Goal: Information Seeking & Learning: Check status

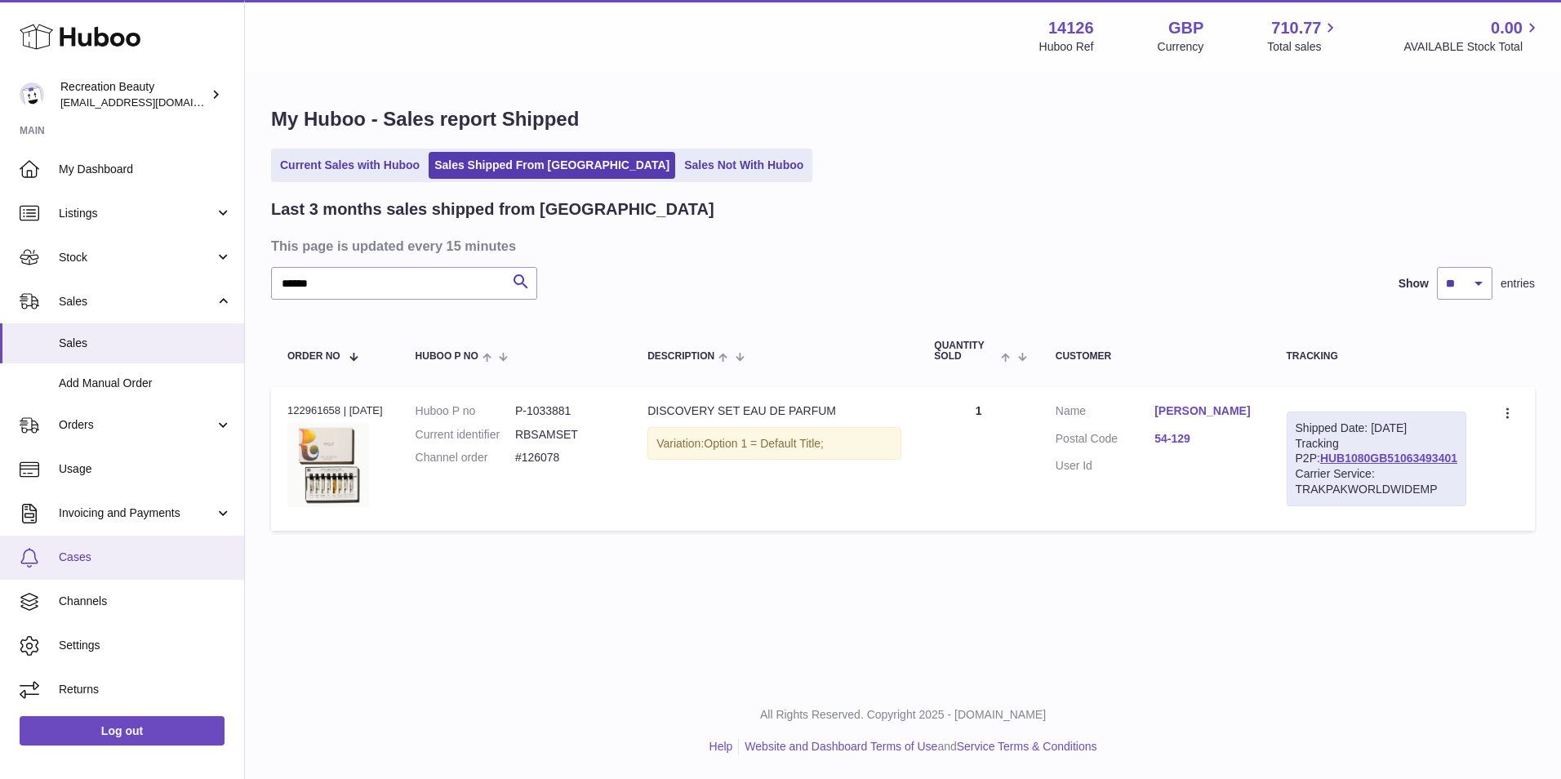
click at [94, 554] on span "Cases" at bounding box center [145, 558] width 173 height 16
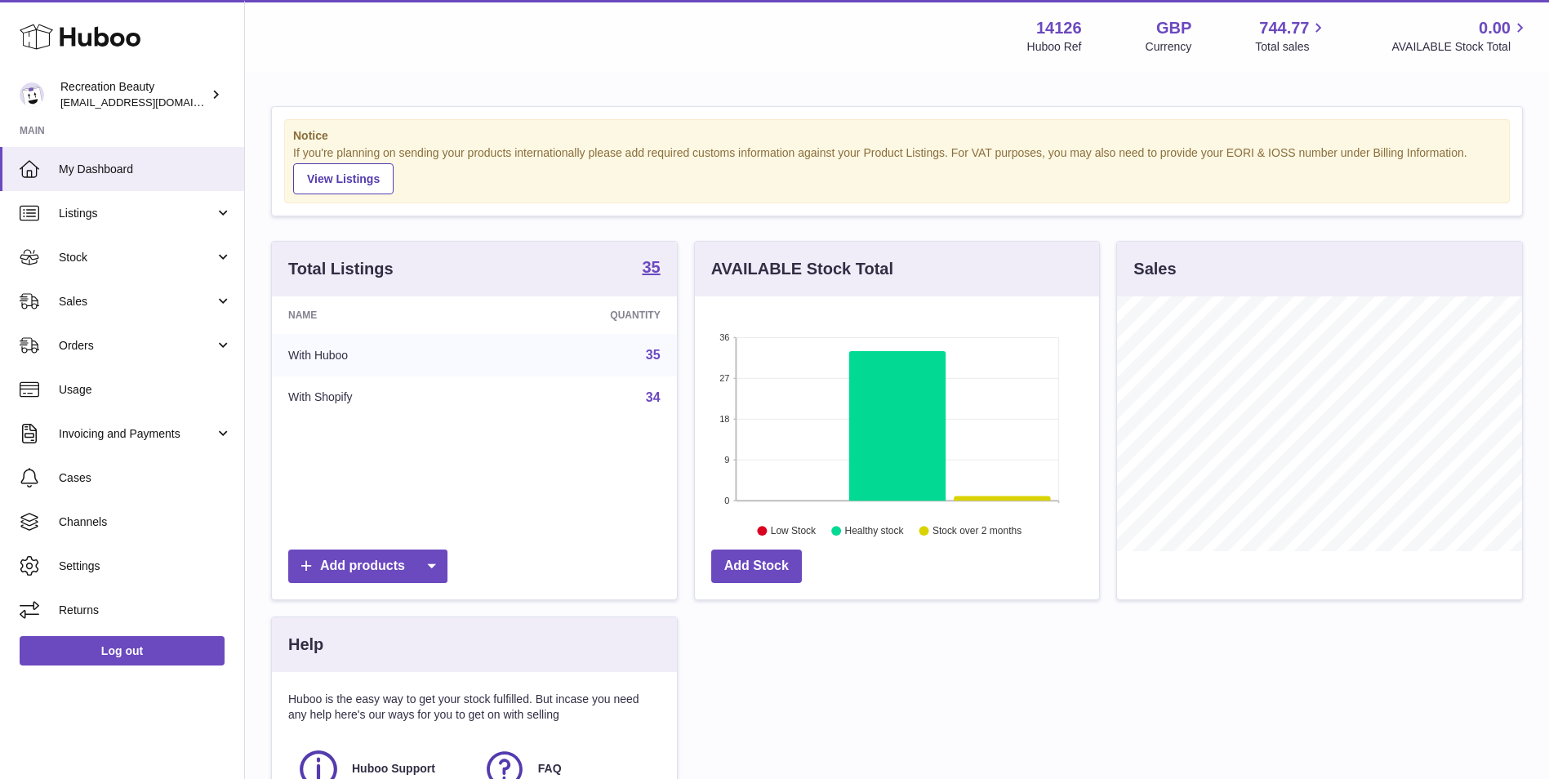
scroll to position [255, 404]
click at [128, 340] on span "Orders" at bounding box center [137, 346] width 156 height 16
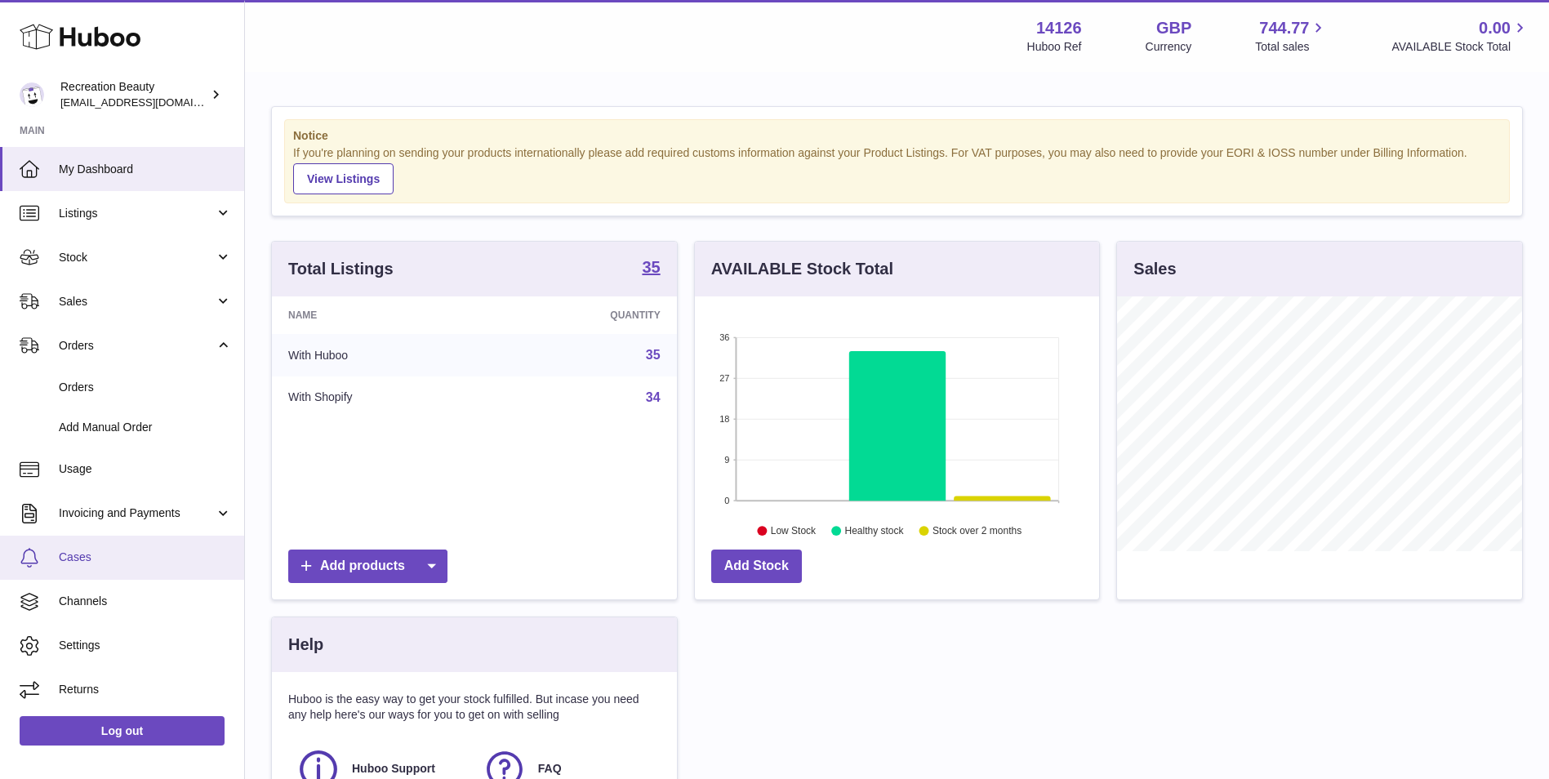
click at [121, 559] on span "Cases" at bounding box center [145, 558] width 173 height 16
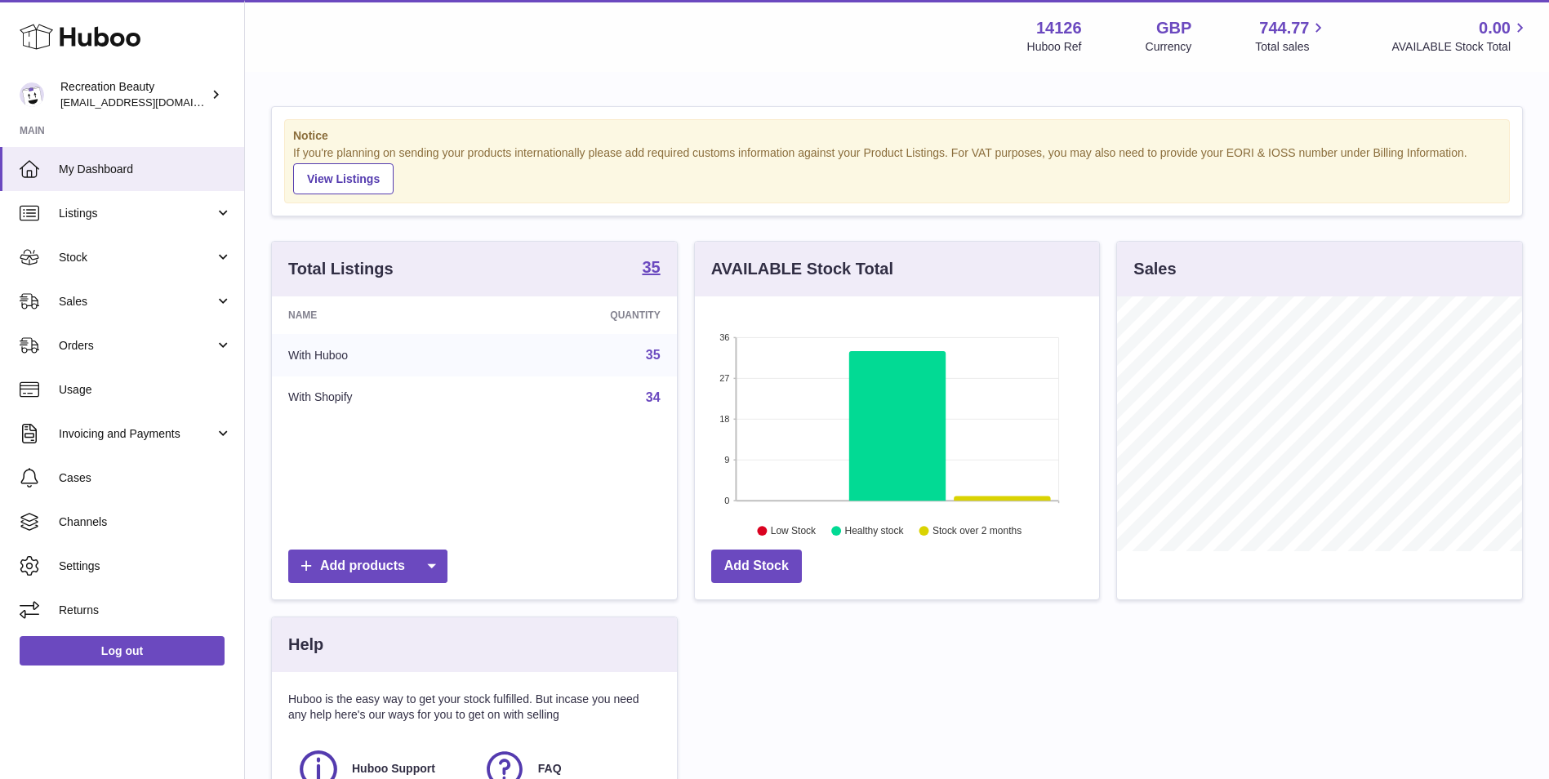
scroll to position [255, 404]
click at [121, 256] on span "Stock" at bounding box center [137, 258] width 156 height 16
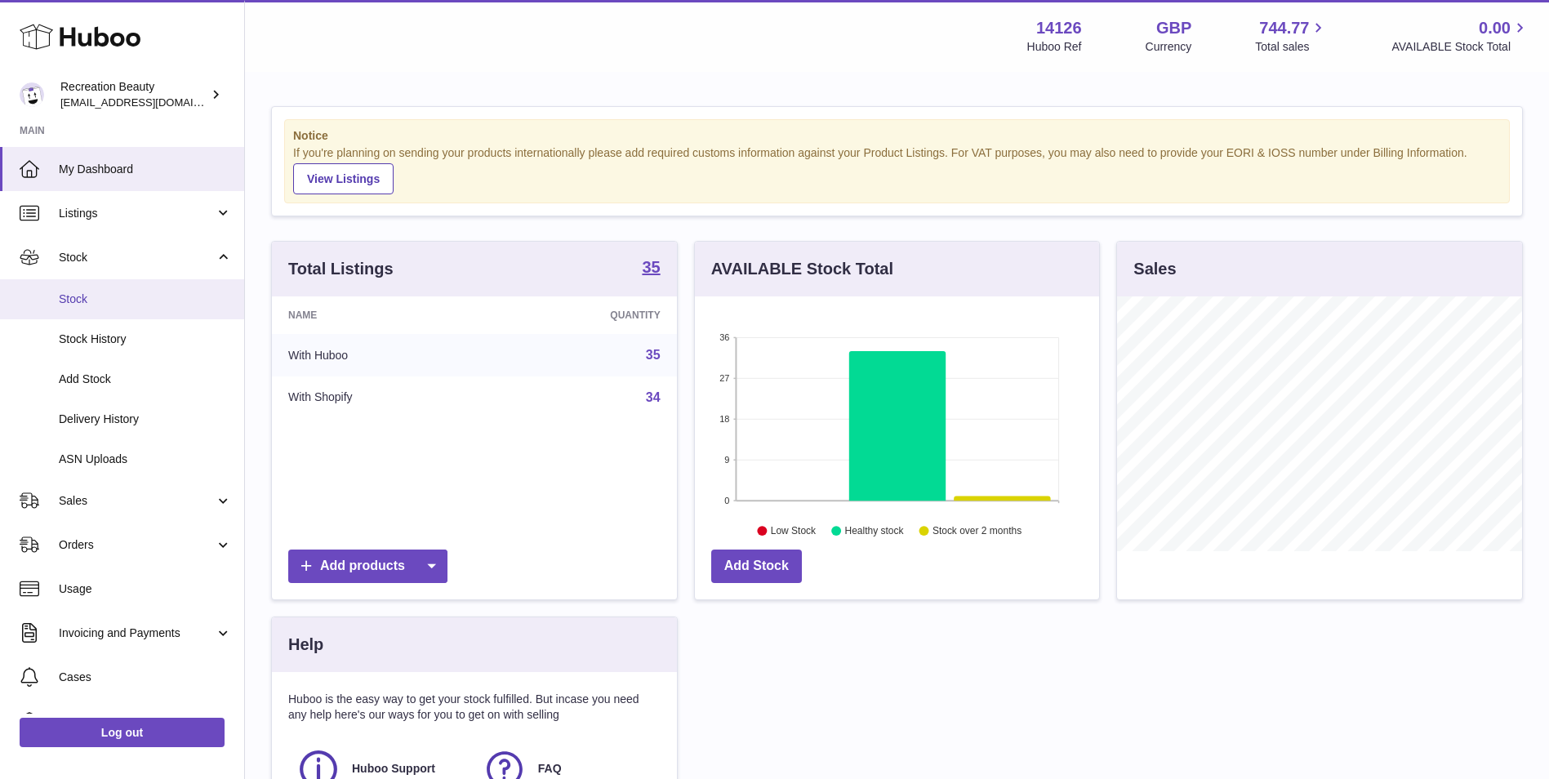
click at [105, 290] on link "Stock" at bounding box center [122, 299] width 244 height 40
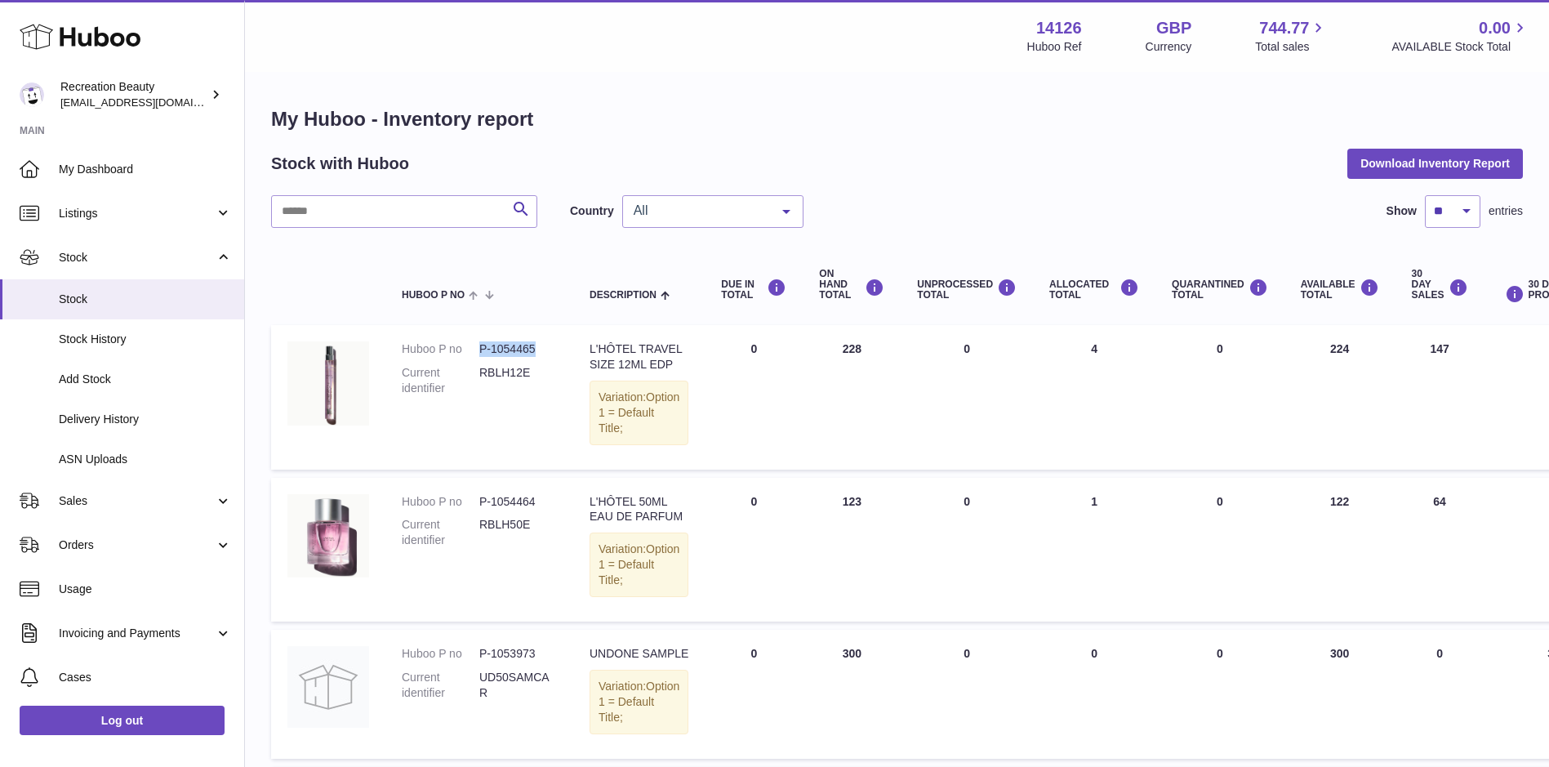
drag, startPoint x: 482, startPoint y: 348, endPoint x: 532, endPoint y: 349, distance: 50.7
click at [532, 349] on dd "P-1054465" at bounding box center [518, 349] width 78 height 16
drag, startPoint x: 532, startPoint y: 349, endPoint x: 532, endPoint y: 369, distance: 19.6
click at [532, 369] on dd "RBLH12E" at bounding box center [518, 380] width 78 height 31
click at [392, 206] on input "text" at bounding box center [404, 211] width 266 height 33
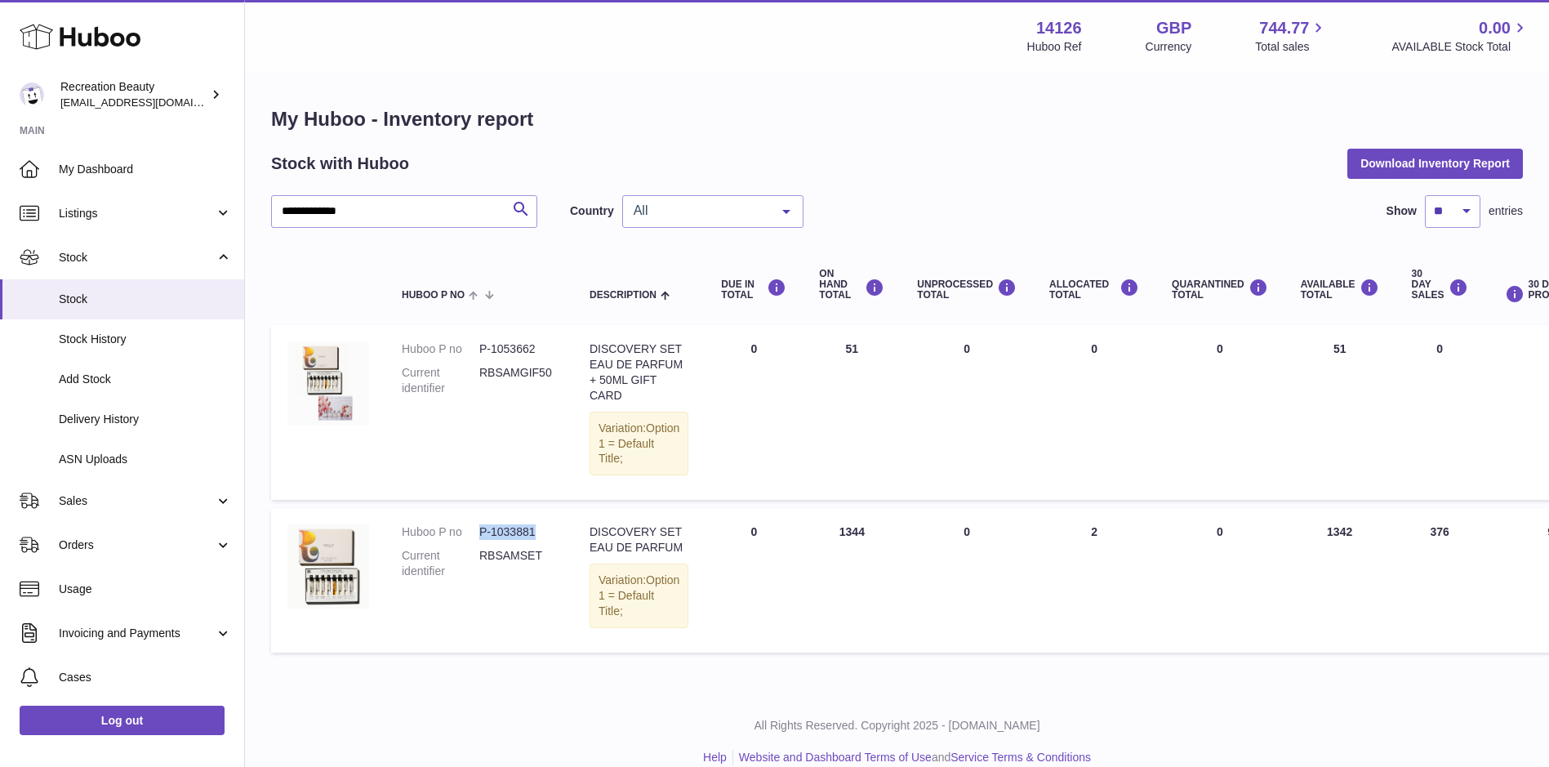
drag, startPoint x: 537, startPoint y: 560, endPoint x: 473, endPoint y: 561, distance: 64.5
click at [473, 561] on dl "Huboo P no P-1033881 Current identifier RBSAMSET" at bounding box center [479, 555] width 155 height 63
copy dl "P-1033881"
drag, startPoint x: 430, startPoint y: 220, endPoint x: 196, endPoint y: 207, distance: 234.7
click at [196, 207] on div "**********" at bounding box center [774, 395] width 1549 height 790
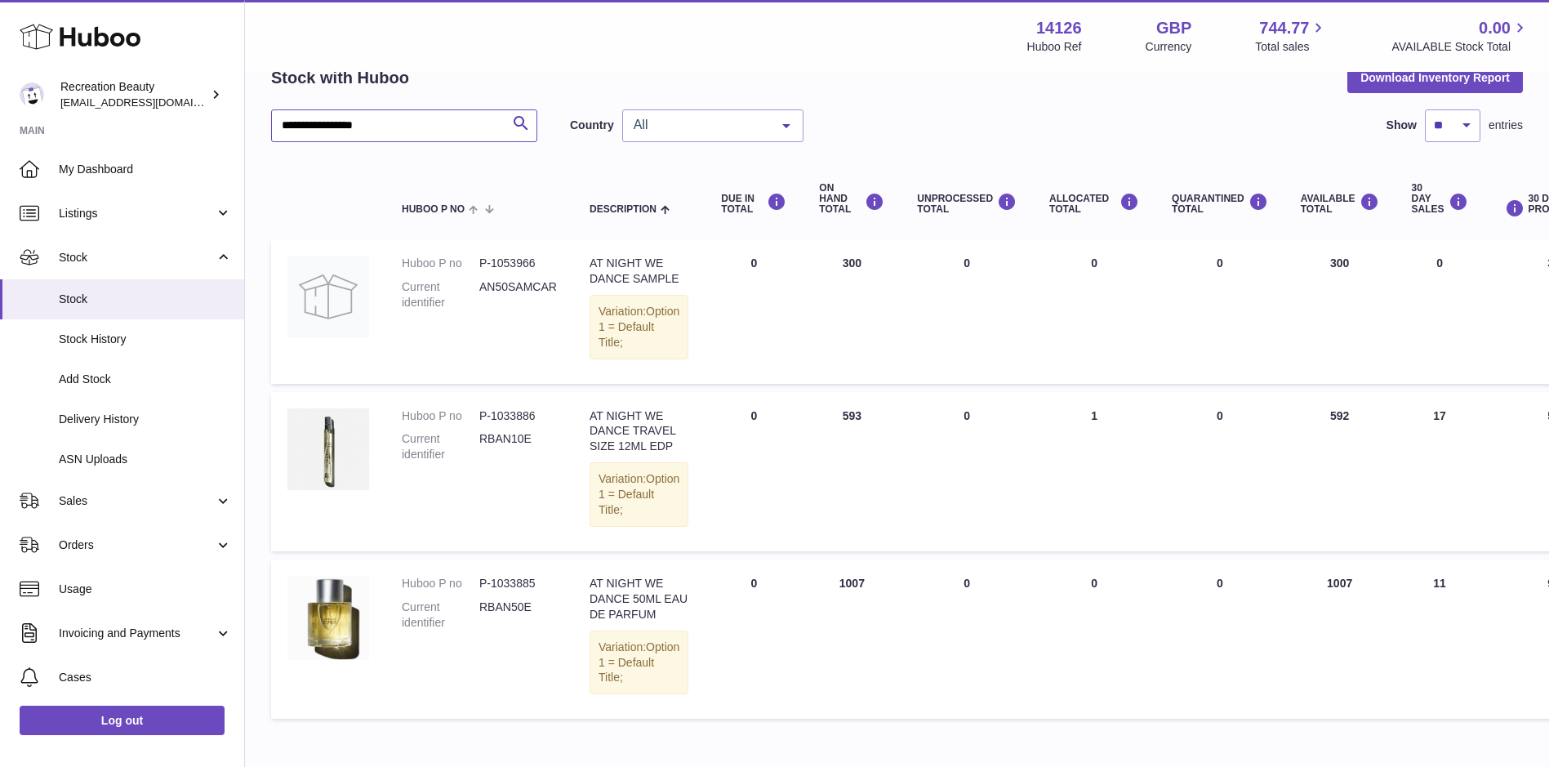
scroll to position [87, 0]
drag, startPoint x: 534, startPoint y: 446, endPoint x: 473, endPoint y: 445, distance: 61.2
click at [473, 445] on dl "Huboo P no P-1033886 Current identifier RBAN10E" at bounding box center [479, 438] width 155 height 63
copy dl "P-1033886"
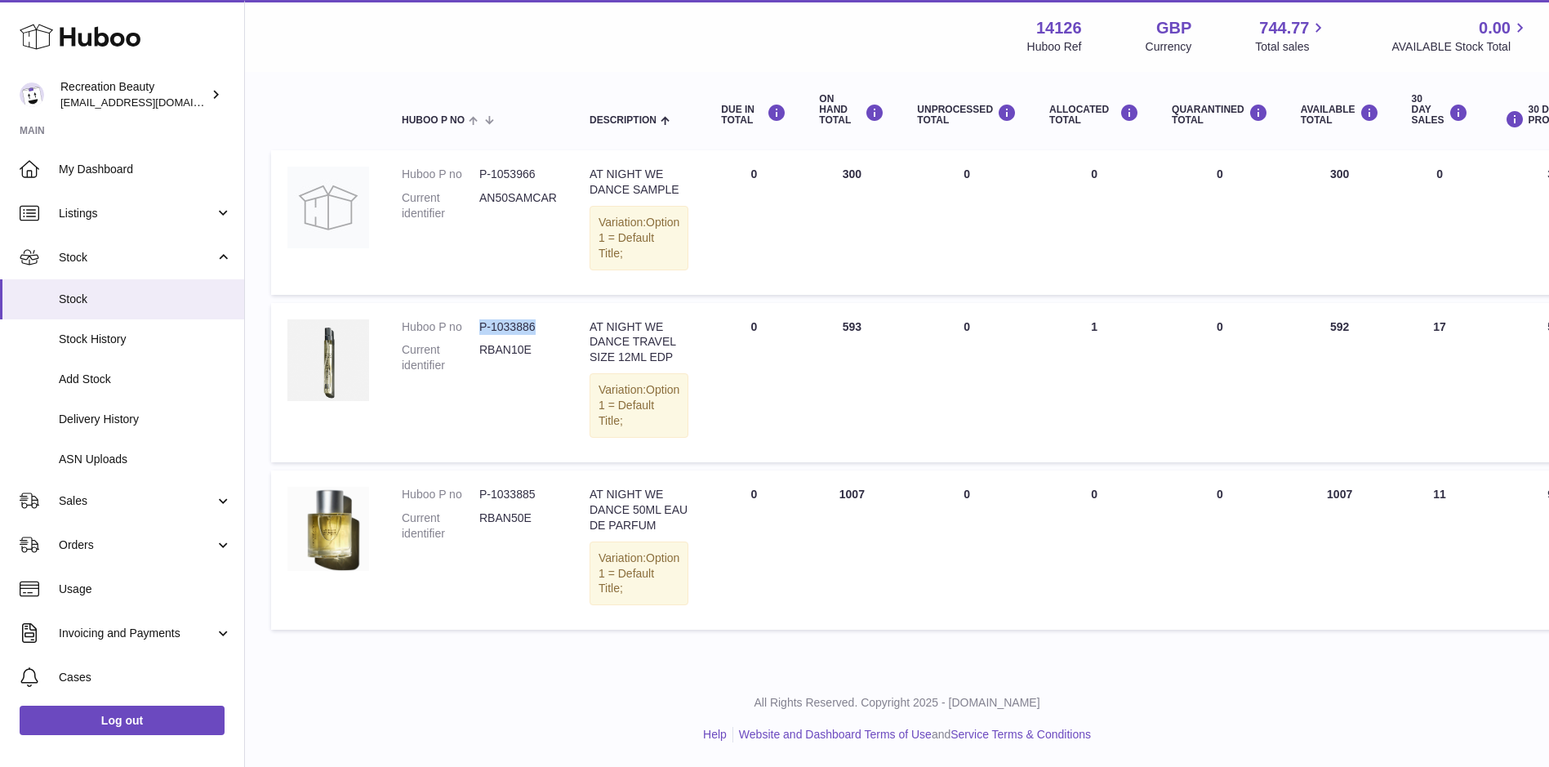
scroll to position [0, 0]
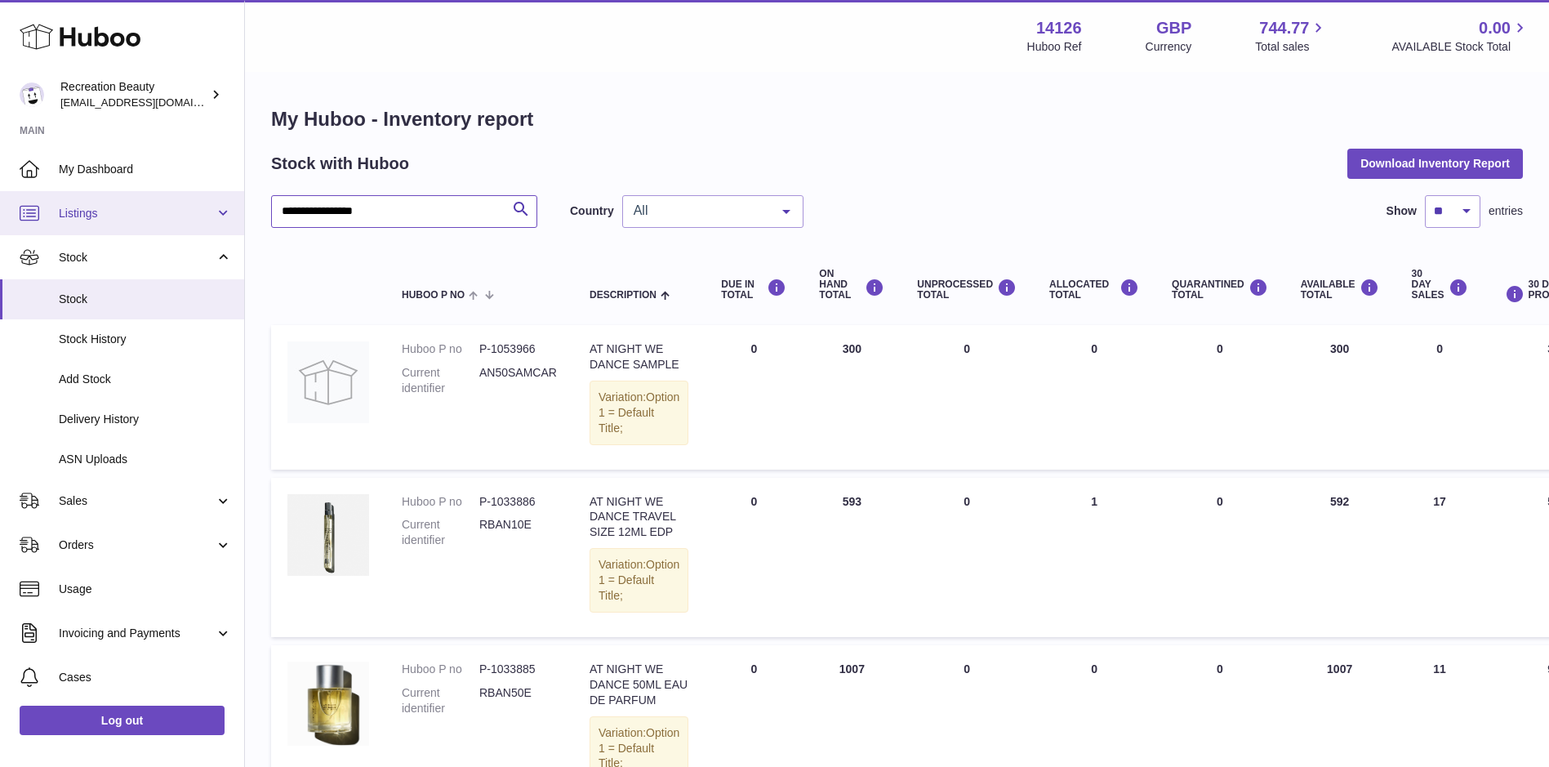
drag, startPoint x: 407, startPoint y: 209, endPoint x: 229, endPoint y: 207, distance: 178.0
click at [229, 207] on div "**********" at bounding box center [774, 470] width 1549 height 941
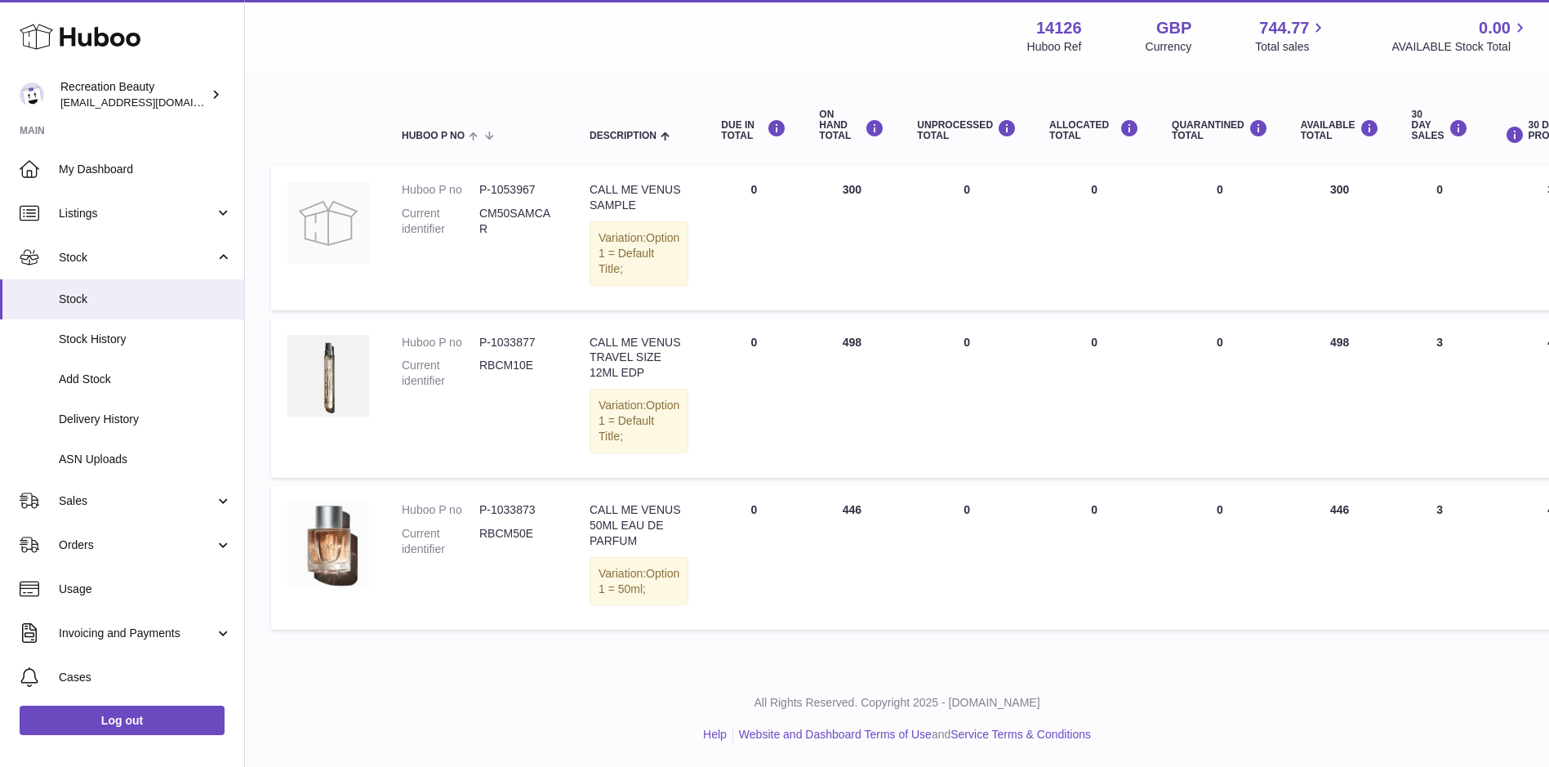
scroll to position [211, 0]
drag, startPoint x: 479, startPoint y: 318, endPoint x: 555, endPoint y: 312, distance: 76.2
click at [555, 318] on td "Huboo P no P-1033877 Current identifier RBCM10E" at bounding box center [479, 397] width 188 height 159
copy dd "P-1033877"
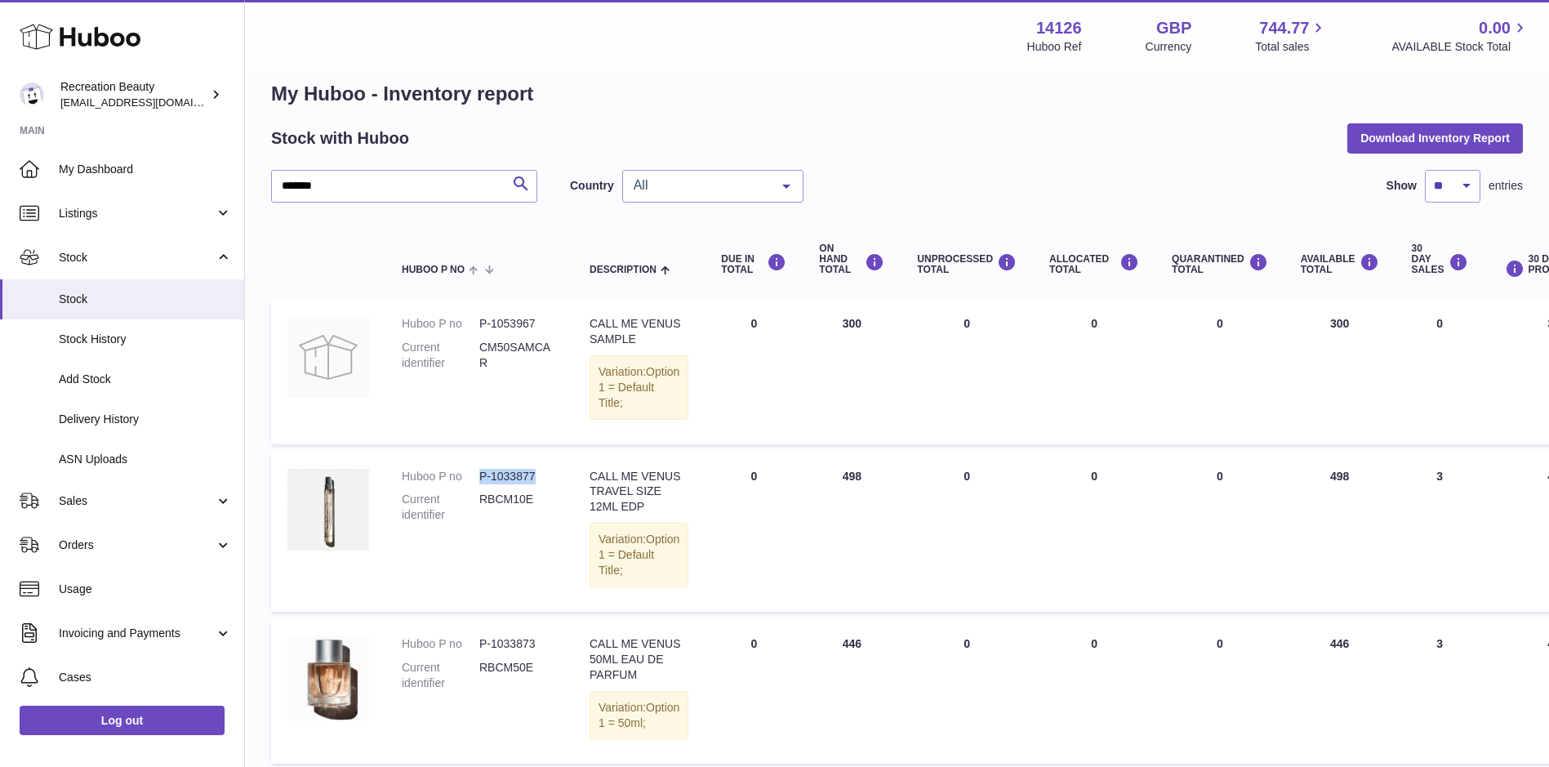
scroll to position [0, 0]
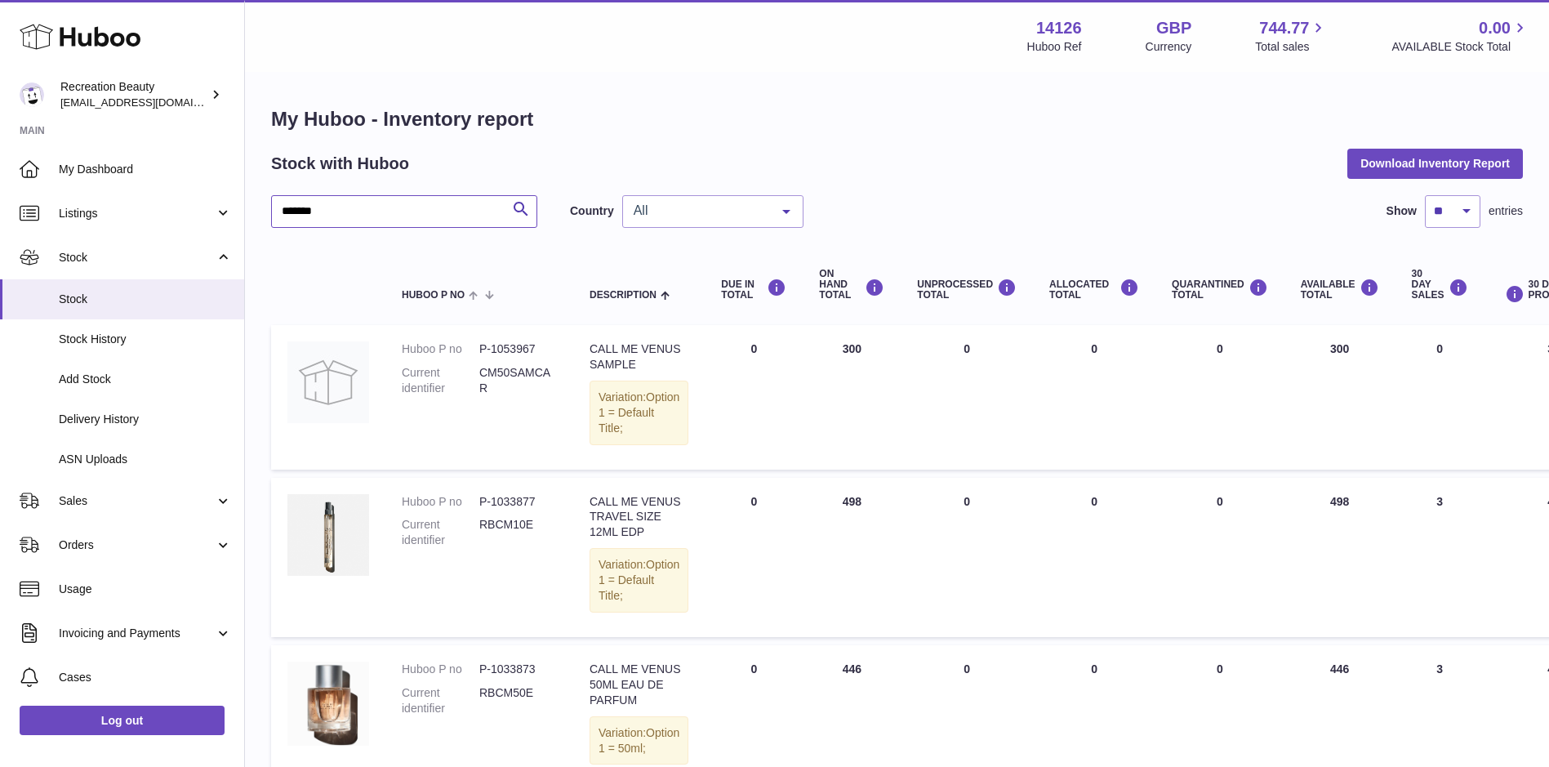
drag, startPoint x: 339, startPoint y: 218, endPoint x: 269, endPoint y: 208, distance: 70.9
click at [269, 208] on div "My Huboo - Inventory report Stock with Huboo Download Inventory Report ******* …" at bounding box center [897, 451] width 1304 height 756
click at [348, 211] on input "*******" at bounding box center [404, 211] width 266 height 33
drag, startPoint x: 345, startPoint y: 210, endPoint x: 200, endPoint y: 202, distance: 145.6
click at [200, 202] on div "Huboo Recreation Beauty customercare@recreationbeauty.com Main My Dashboard Lis…" at bounding box center [774, 463] width 1549 height 926
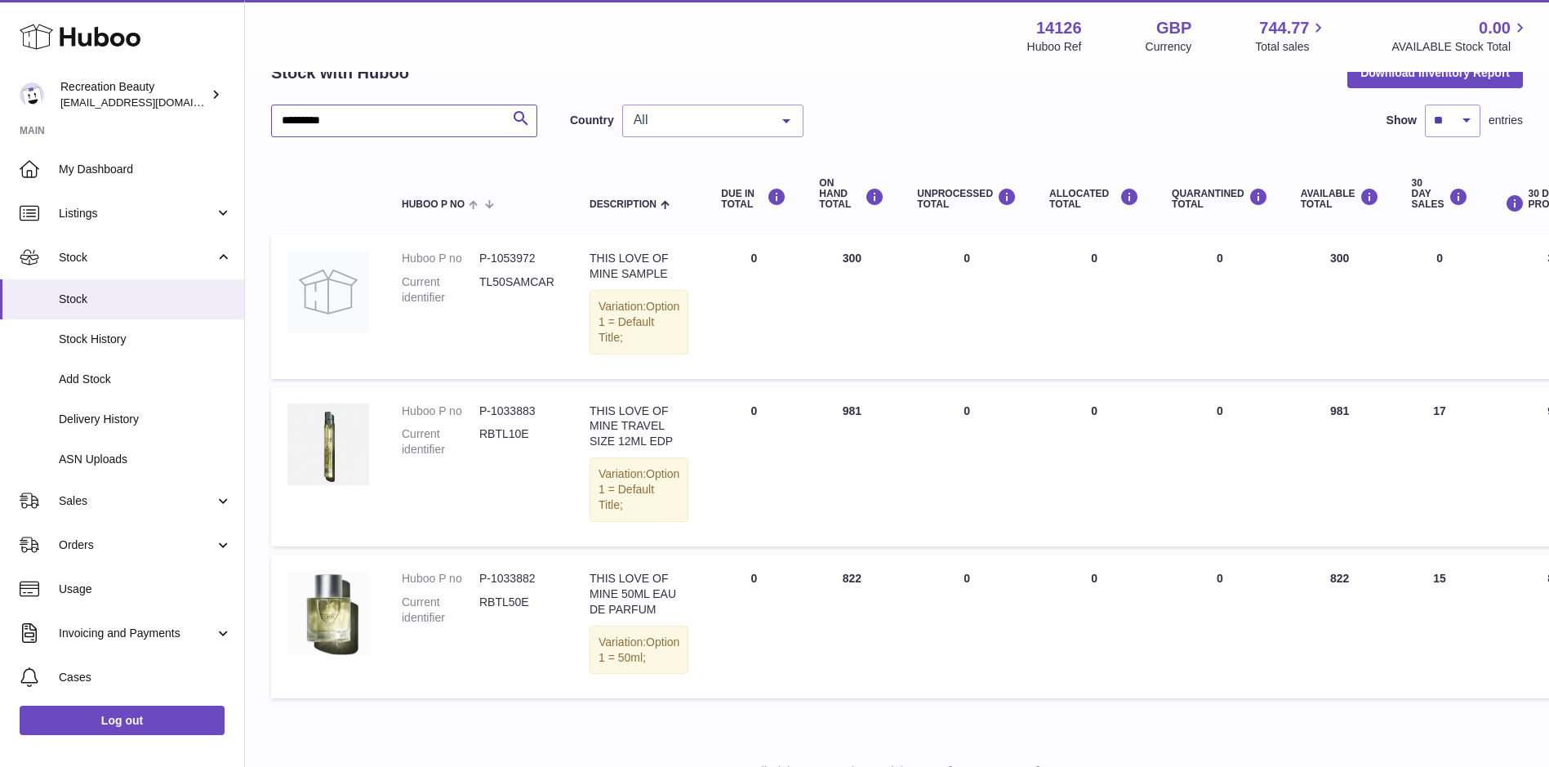
scroll to position [91, 0]
drag, startPoint x: 539, startPoint y: 420, endPoint x: 478, endPoint y: 427, distance: 61.7
click at [478, 427] on dl "Huboo P no P-1033883 Current identifier RBTL10E" at bounding box center [479, 434] width 155 height 63
copy dl "P-1033883"
drag, startPoint x: 374, startPoint y: 118, endPoint x: 187, endPoint y: 100, distance: 187.9
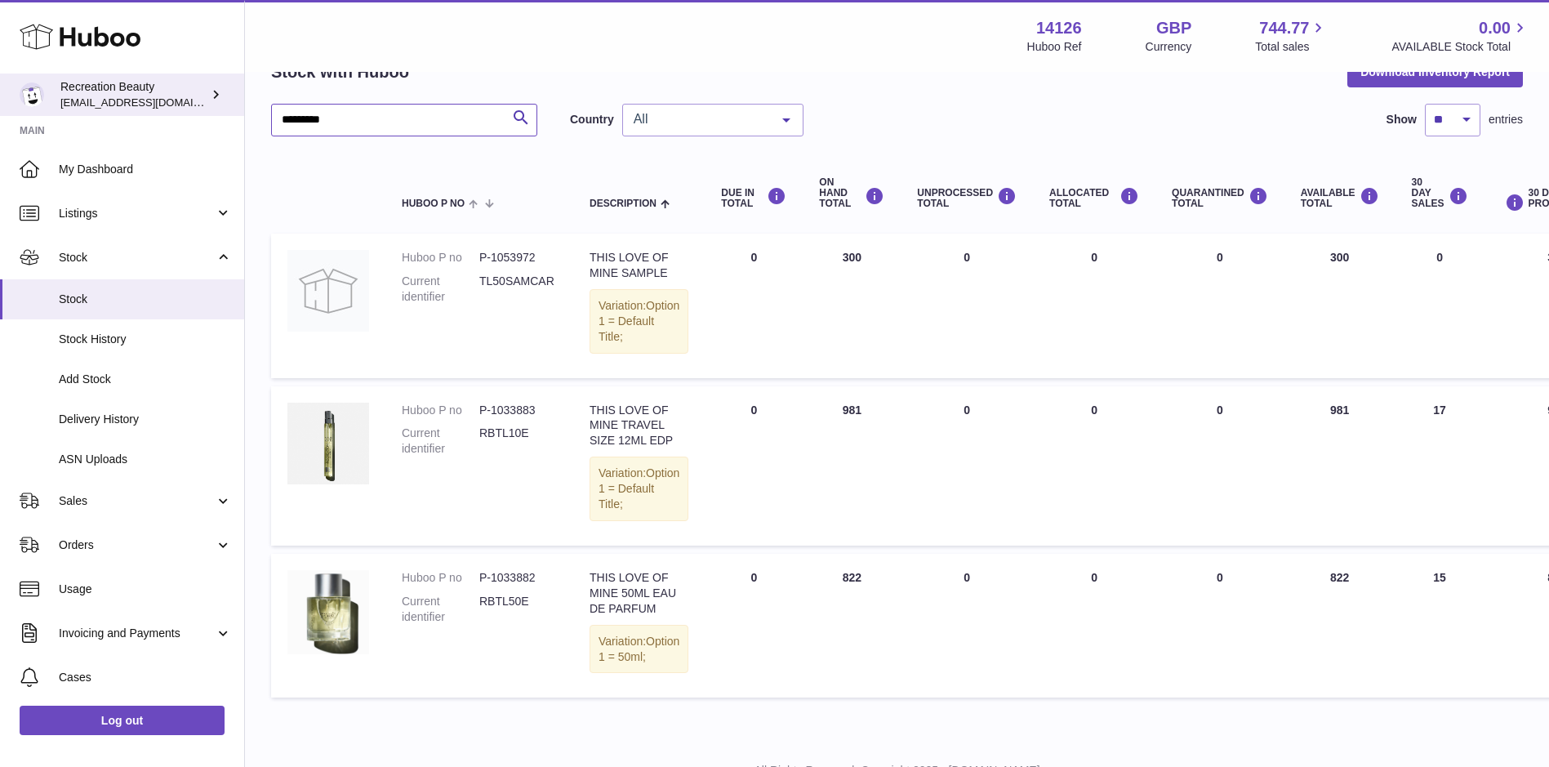
click at [187, 100] on div "Huboo Recreation Beauty customercare@recreationbeauty.com Main My Dashboard Lis…" at bounding box center [774, 372] width 1549 height 926
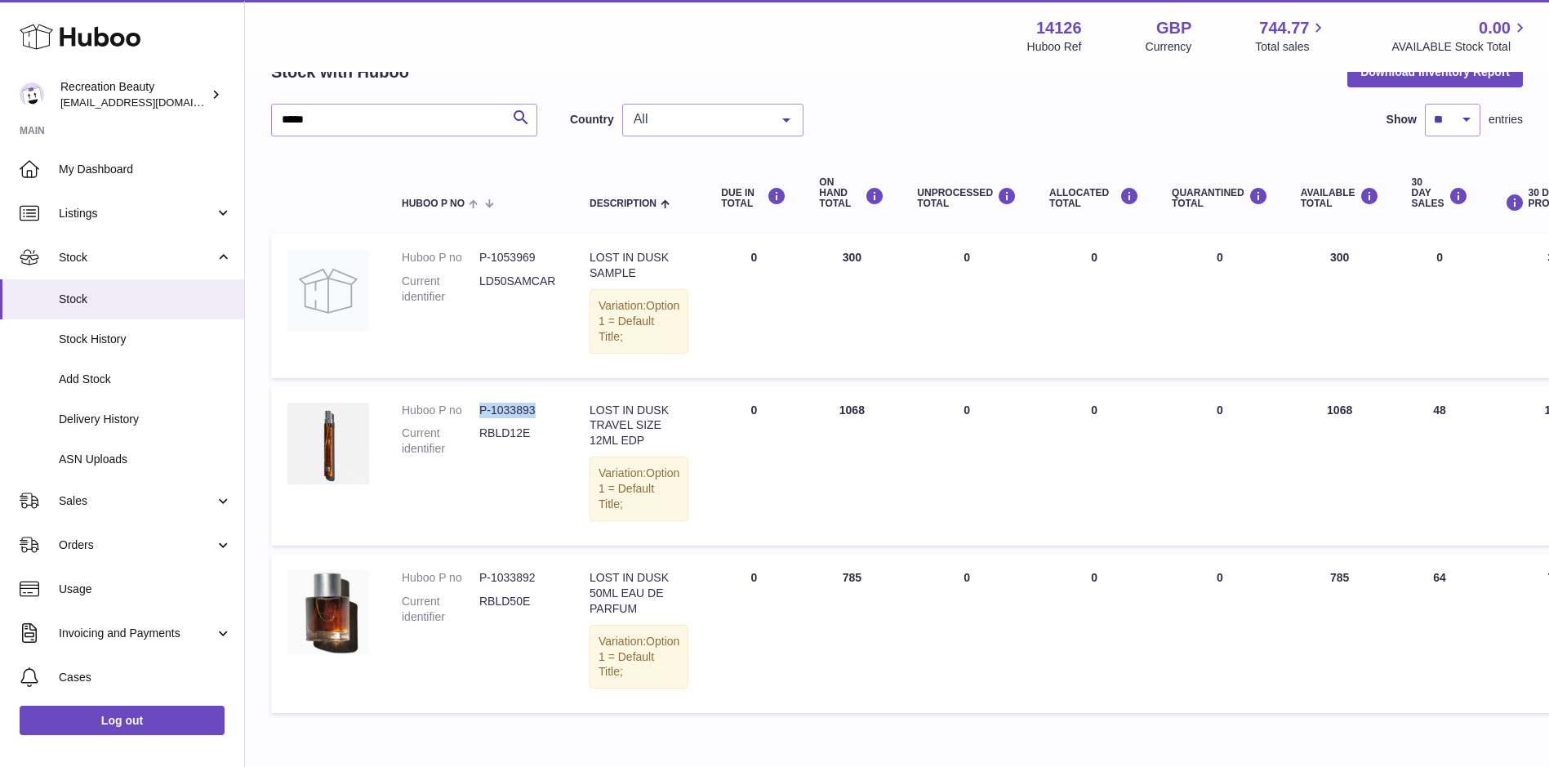
drag, startPoint x: 479, startPoint y: 422, endPoint x: 537, endPoint y: 416, distance: 58.3
click at [537, 416] on td "Huboo P no P-1033893 Current identifier RBLD12E" at bounding box center [479, 465] width 188 height 159
copy dd "P-1033893"
drag, startPoint x: 305, startPoint y: 122, endPoint x: 251, endPoint y: 118, distance: 53.2
click at [251, 118] on div "My Huboo - Inventory report Stock with Huboo Download Inventory Report **** Sea…" at bounding box center [897, 368] width 1304 height 772
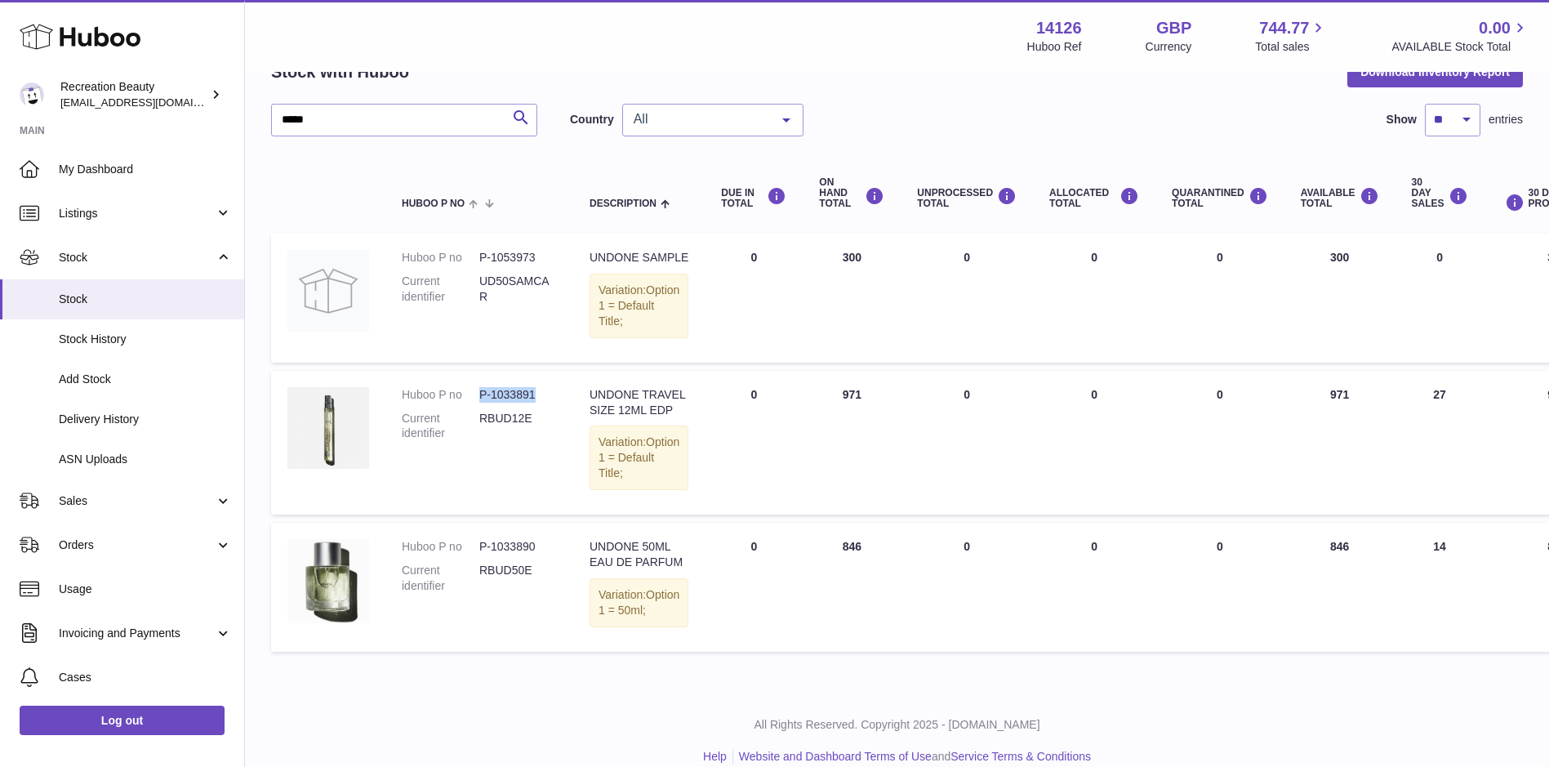
drag, startPoint x: 538, startPoint y: 419, endPoint x: 477, endPoint y: 419, distance: 61.2
click at [477, 419] on dl "Huboo P no P-1033891 Current identifier RBUD12E" at bounding box center [479, 418] width 155 height 63
copy dl "P-1033891"
click at [462, 111] on input "*****" at bounding box center [404, 120] width 266 height 33
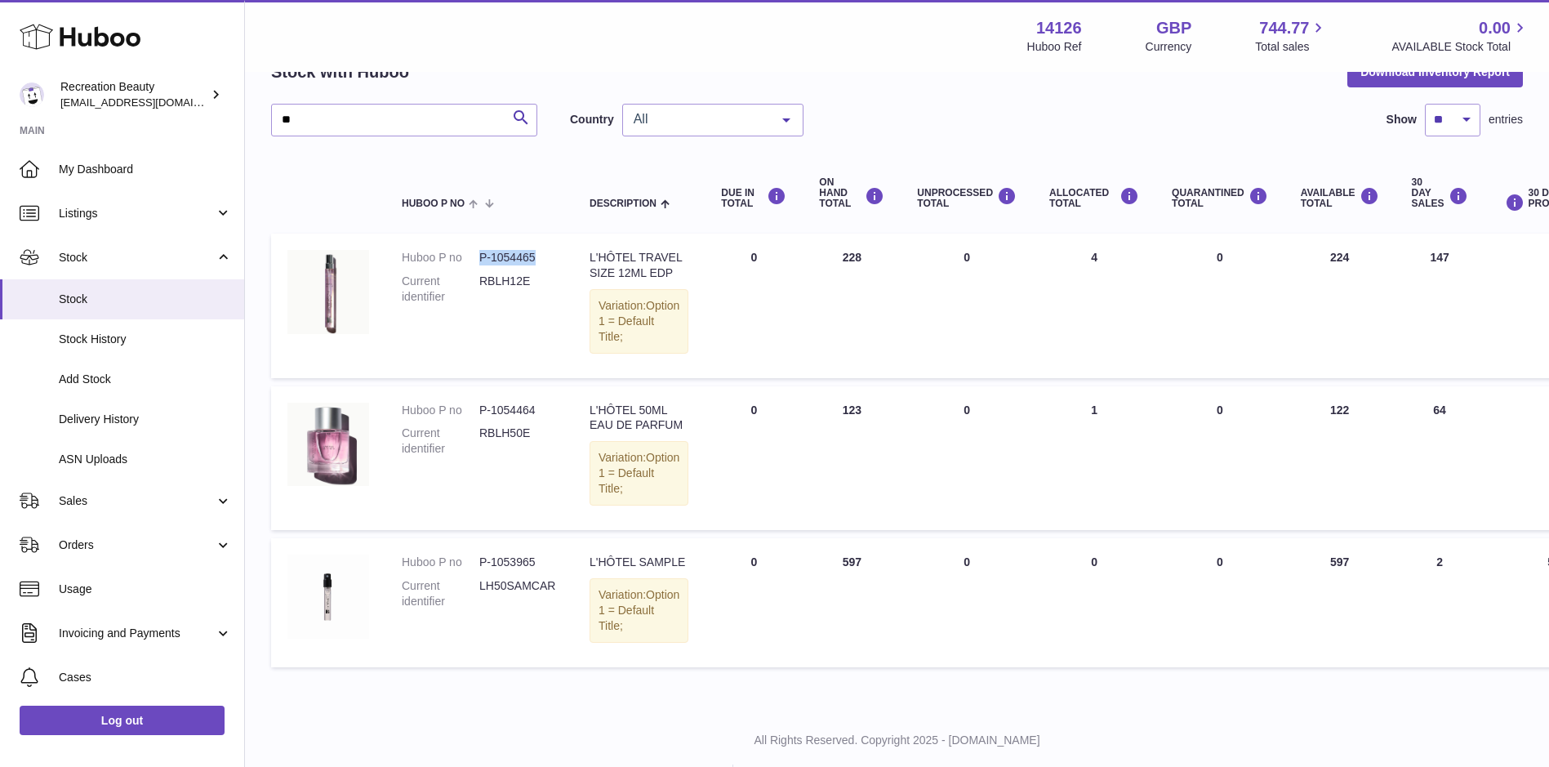
drag, startPoint x: 480, startPoint y: 256, endPoint x: 536, endPoint y: 256, distance: 56.3
click at [536, 256] on dd "P-1054465" at bounding box center [518, 258] width 78 height 16
copy dd "P-1054465"
drag, startPoint x: 357, startPoint y: 120, endPoint x: 167, endPoint y: 109, distance: 189.8
click at [167, 109] on div "Huboo Recreation Beauty customercare@recreationbeauty.com Main My Dashboard Lis…" at bounding box center [774, 356] width 1549 height 895
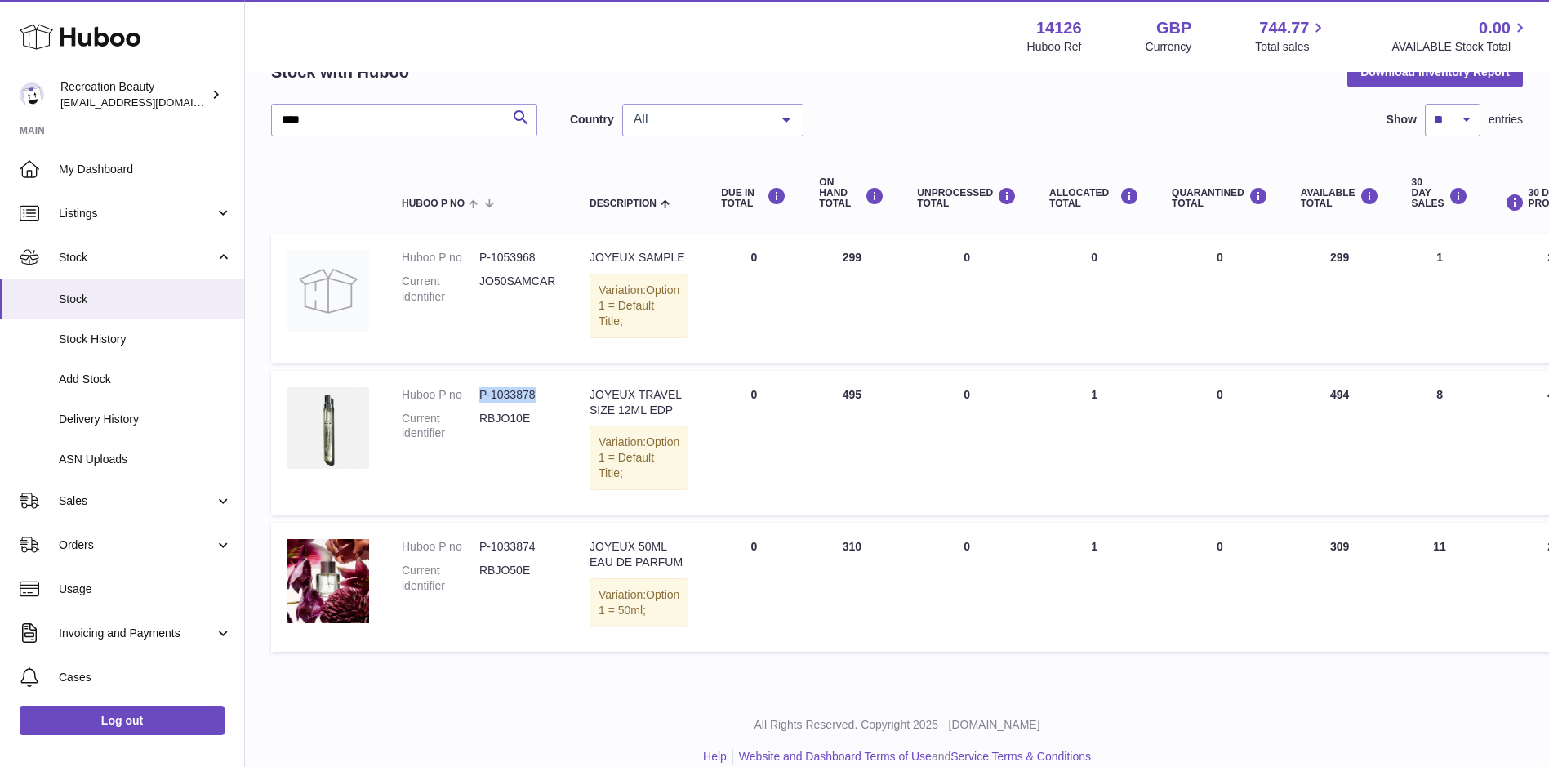
drag, startPoint x: 478, startPoint y: 421, endPoint x: 537, endPoint y: 424, distance: 58.9
click at [537, 424] on dl "Huboo P no P-1033878 Current identifier RBJO10E" at bounding box center [479, 418] width 155 height 63
copy dl "P-1033878"
drag, startPoint x: 253, startPoint y: 89, endPoint x: 152, endPoint y: 79, distance: 101.7
click at [152, 79] on div "Huboo Recreation Beauty customercare@recreationbeauty.com Main My Dashboard Lis…" at bounding box center [774, 349] width 1549 height 880
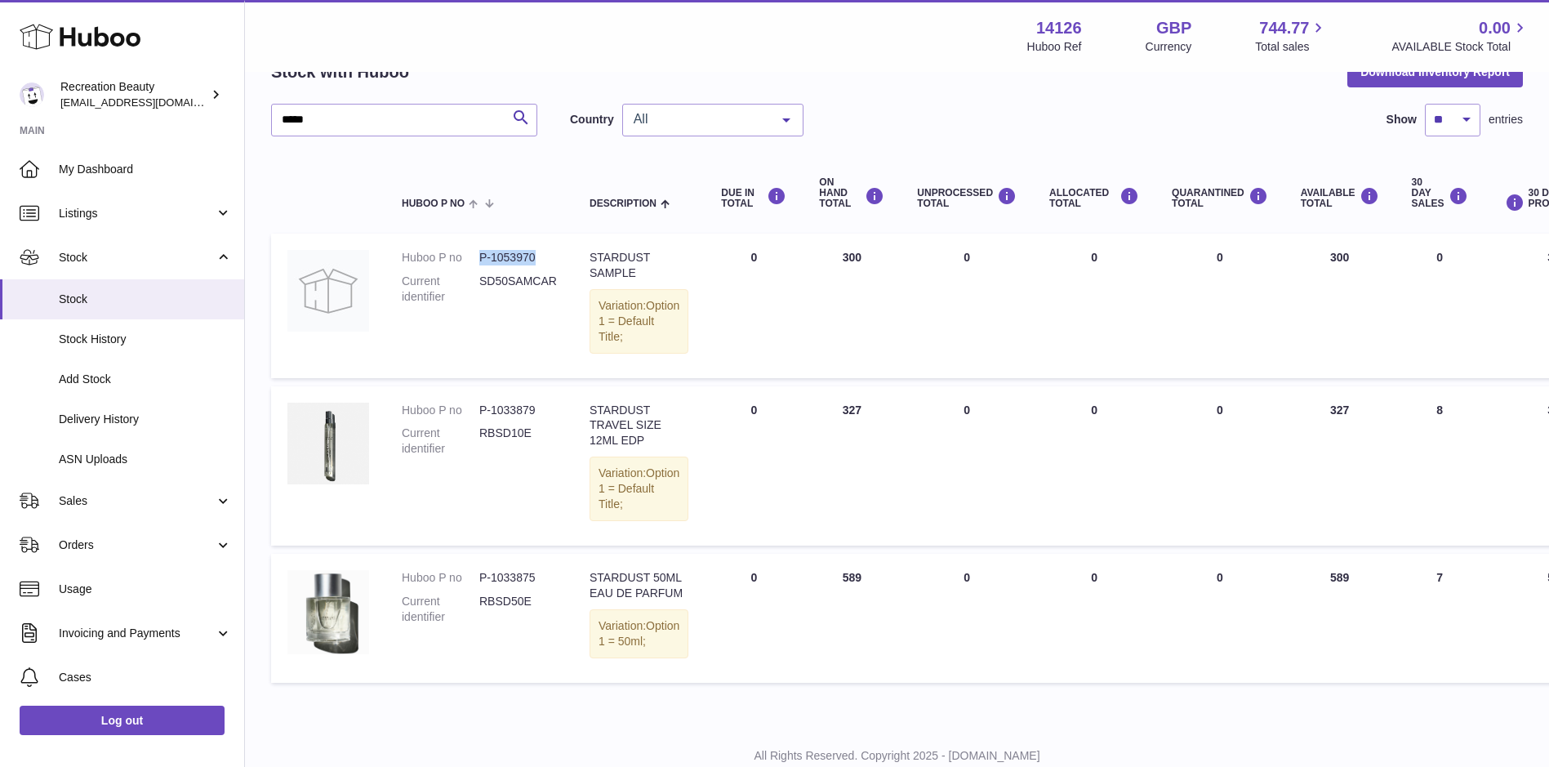
drag, startPoint x: 538, startPoint y: 255, endPoint x: 475, endPoint y: 247, distance: 63.4
click at [475, 247] on td "Huboo P no P-1053970 Current identifier SD50SAMCAR" at bounding box center [479, 306] width 188 height 144
copy dl "P-1053970"
drag, startPoint x: 338, startPoint y: 127, endPoint x: 201, endPoint y: 105, distance: 138.8
click at [201, 105] on div "Huboo Recreation Beauty customercare@recreationbeauty.com Main My Dashboard Lis…" at bounding box center [774, 364] width 1549 height 910
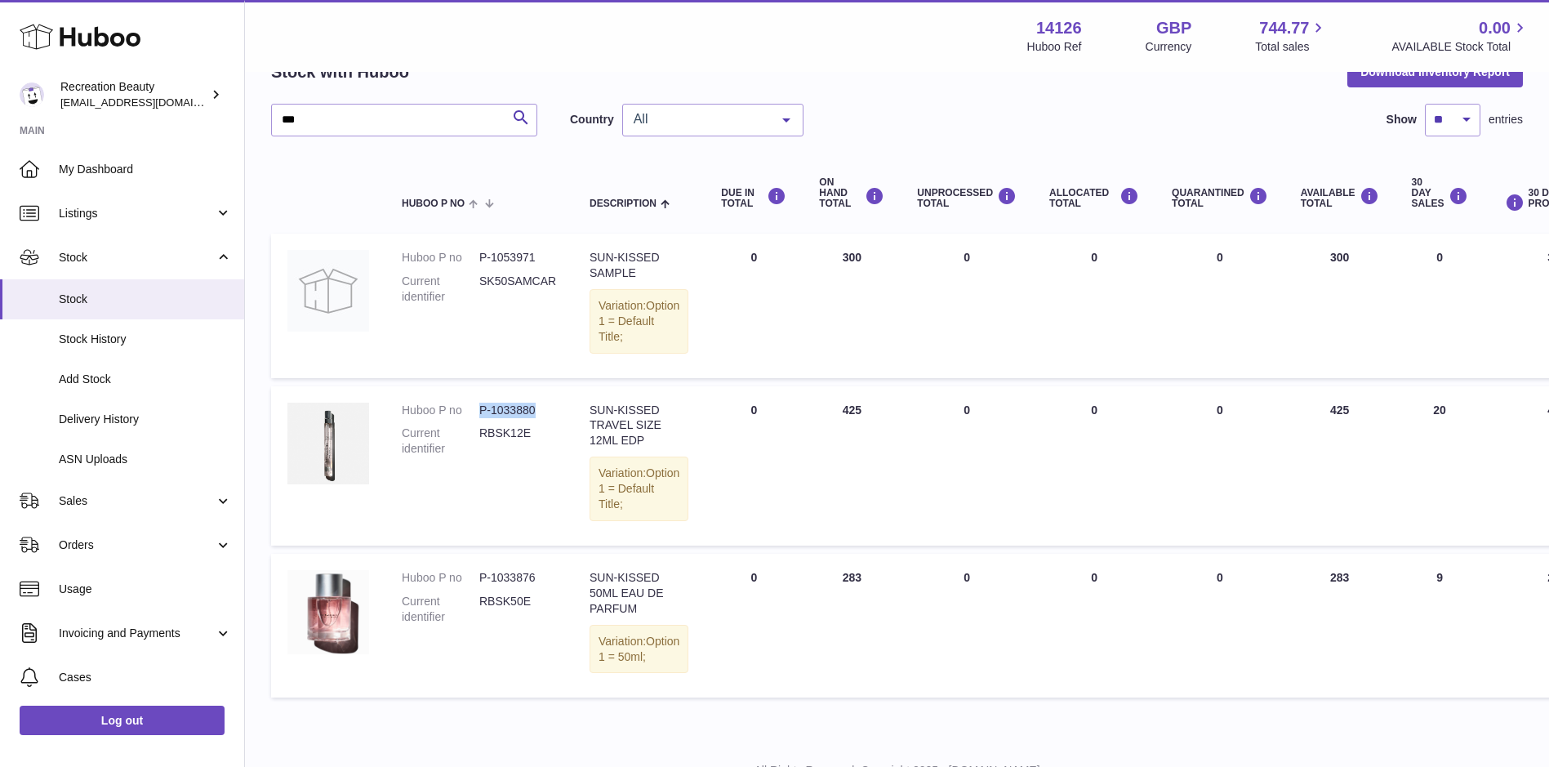
drag, startPoint x: 545, startPoint y: 421, endPoint x: 470, endPoint y: 424, distance: 74.3
click at [470, 424] on dl "Huboo P no P-1033880 Current identifier RBSK12E" at bounding box center [479, 434] width 155 height 63
copy dl "P-1033880"
drag, startPoint x: 334, startPoint y: 122, endPoint x: 171, endPoint y: 100, distance: 164.0
click at [171, 100] on div "Huboo Recreation Beauty customercare@recreationbeauty.com Main My Dashboard Lis…" at bounding box center [774, 372] width 1549 height 926
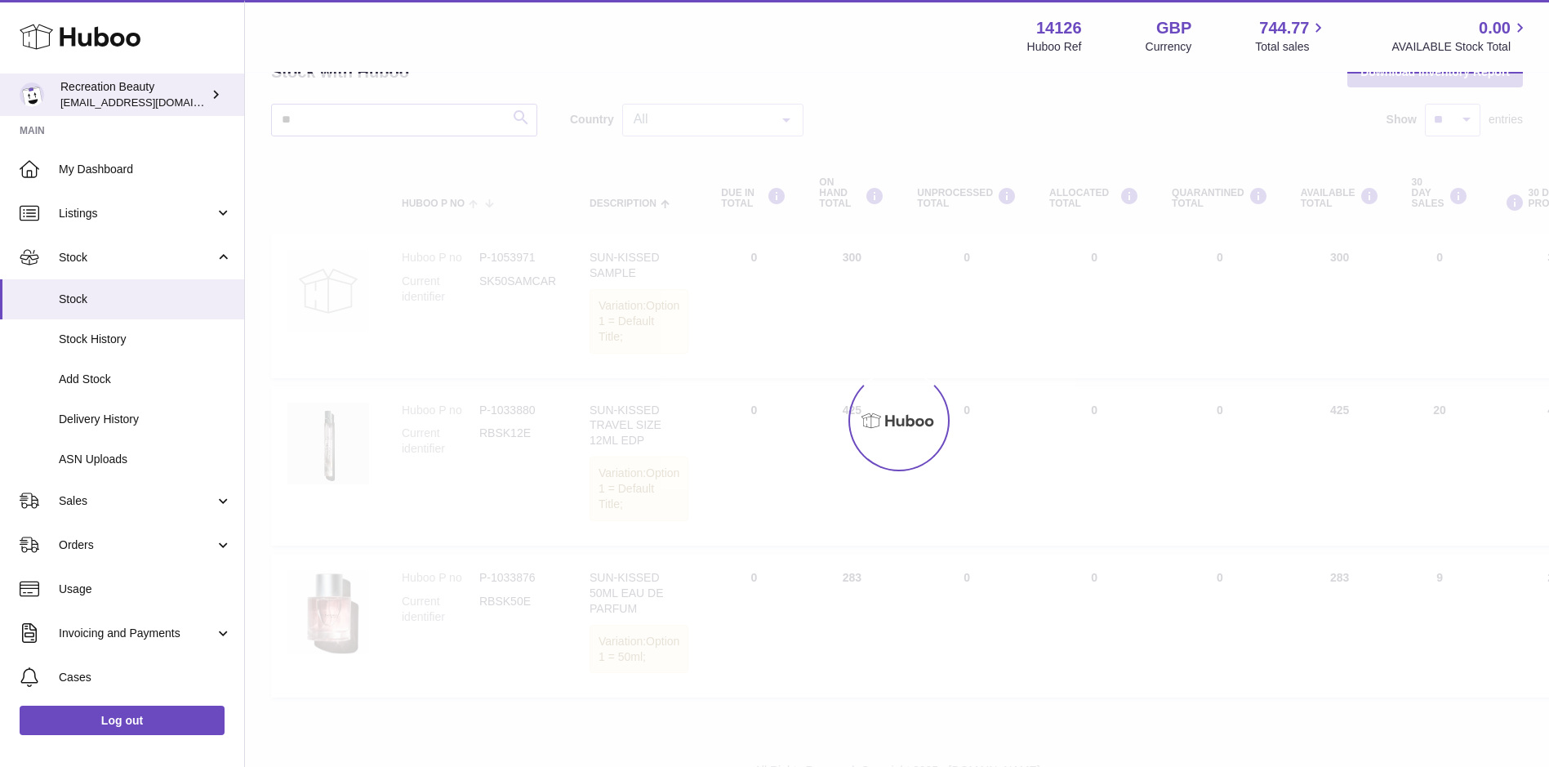
type input "*"
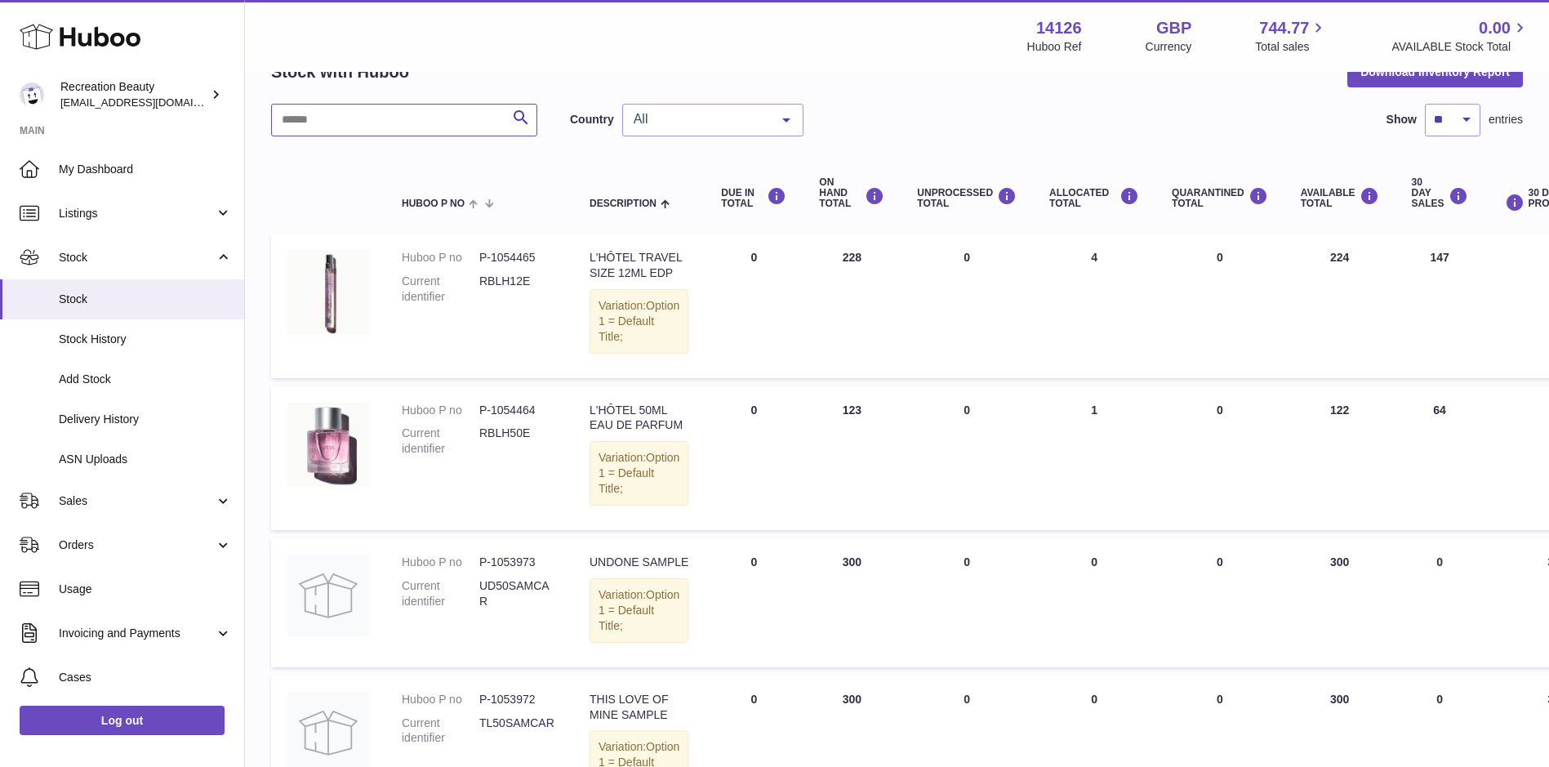
click at [299, 121] on input "text" at bounding box center [404, 120] width 266 height 33
paste input "*********"
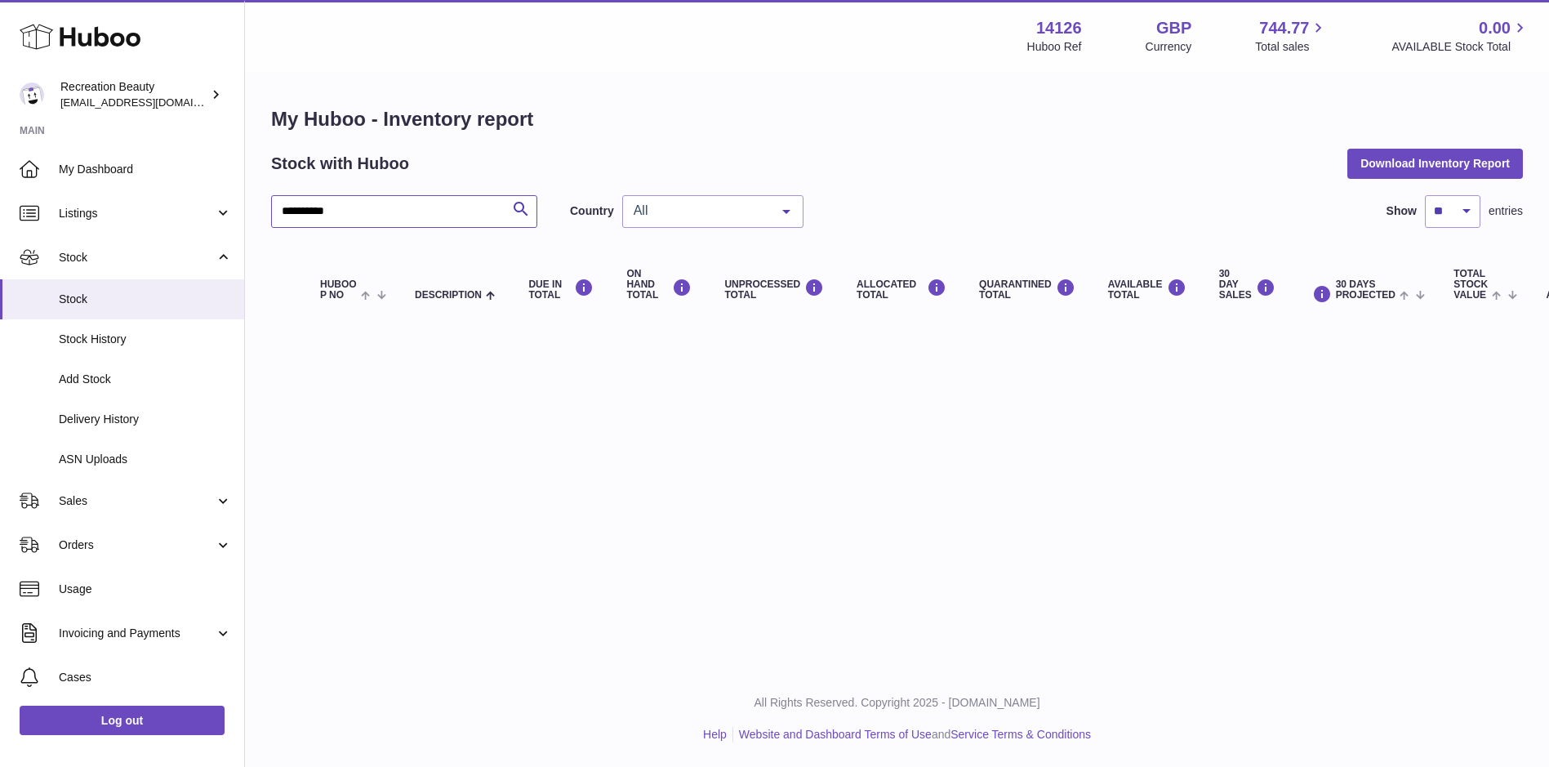
scroll to position [12, 0]
drag, startPoint x: 351, startPoint y: 202, endPoint x: 273, endPoint y: 202, distance: 78.4
click at [273, 202] on input "*********" at bounding box center [404, 211] width 266 height 33
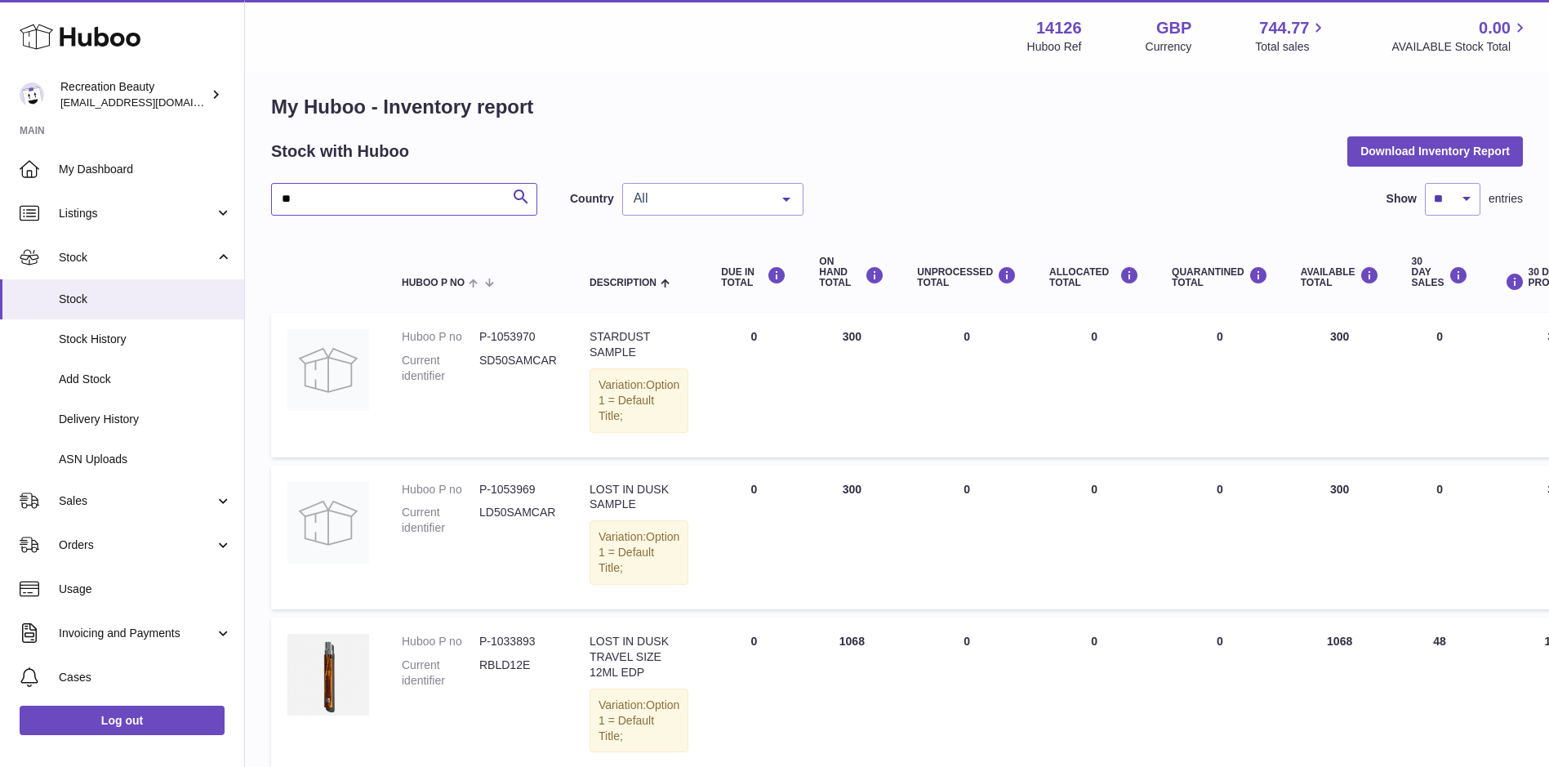
scroll to position [91, 0]
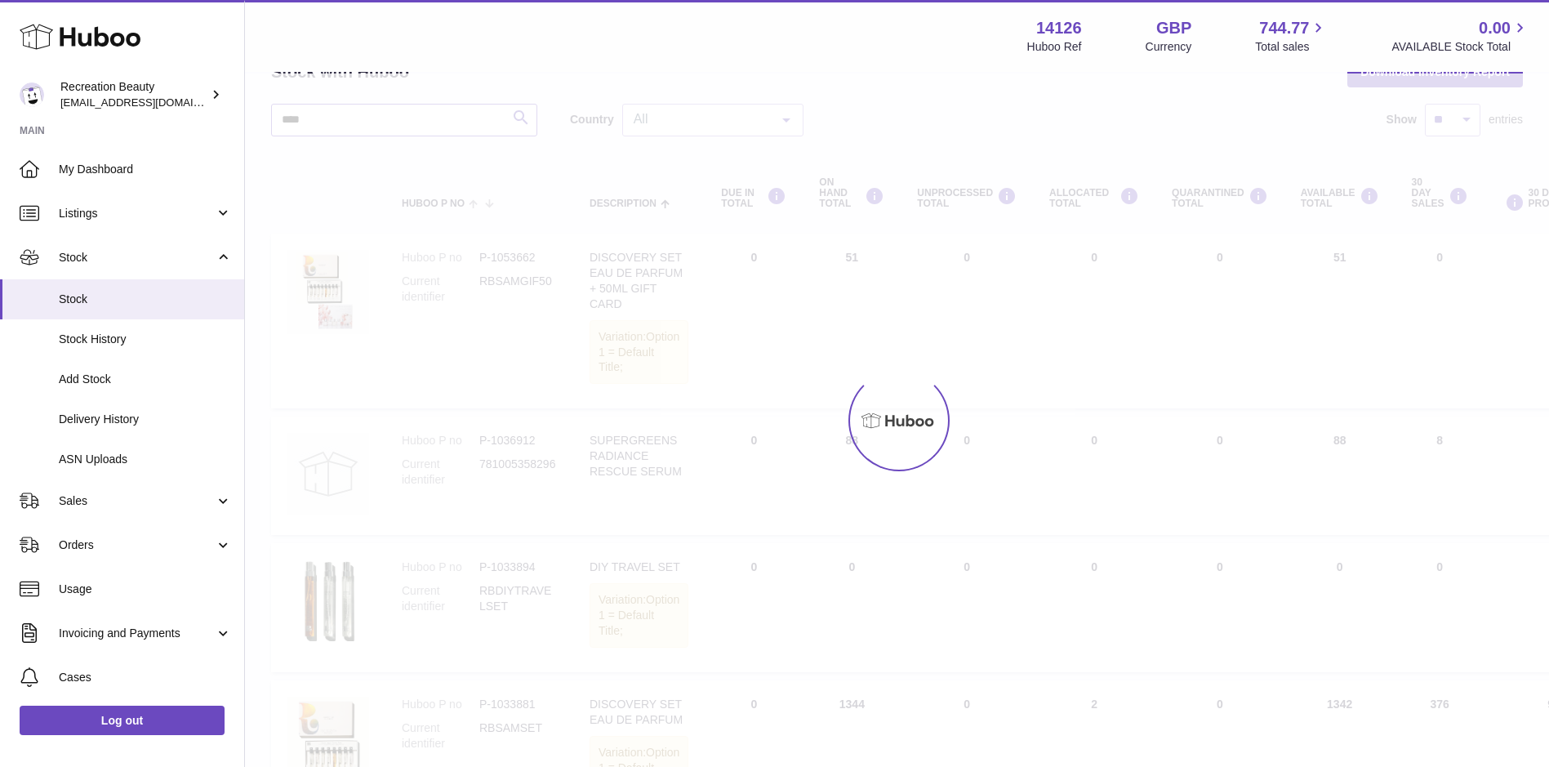
scroll to position [84, 0]
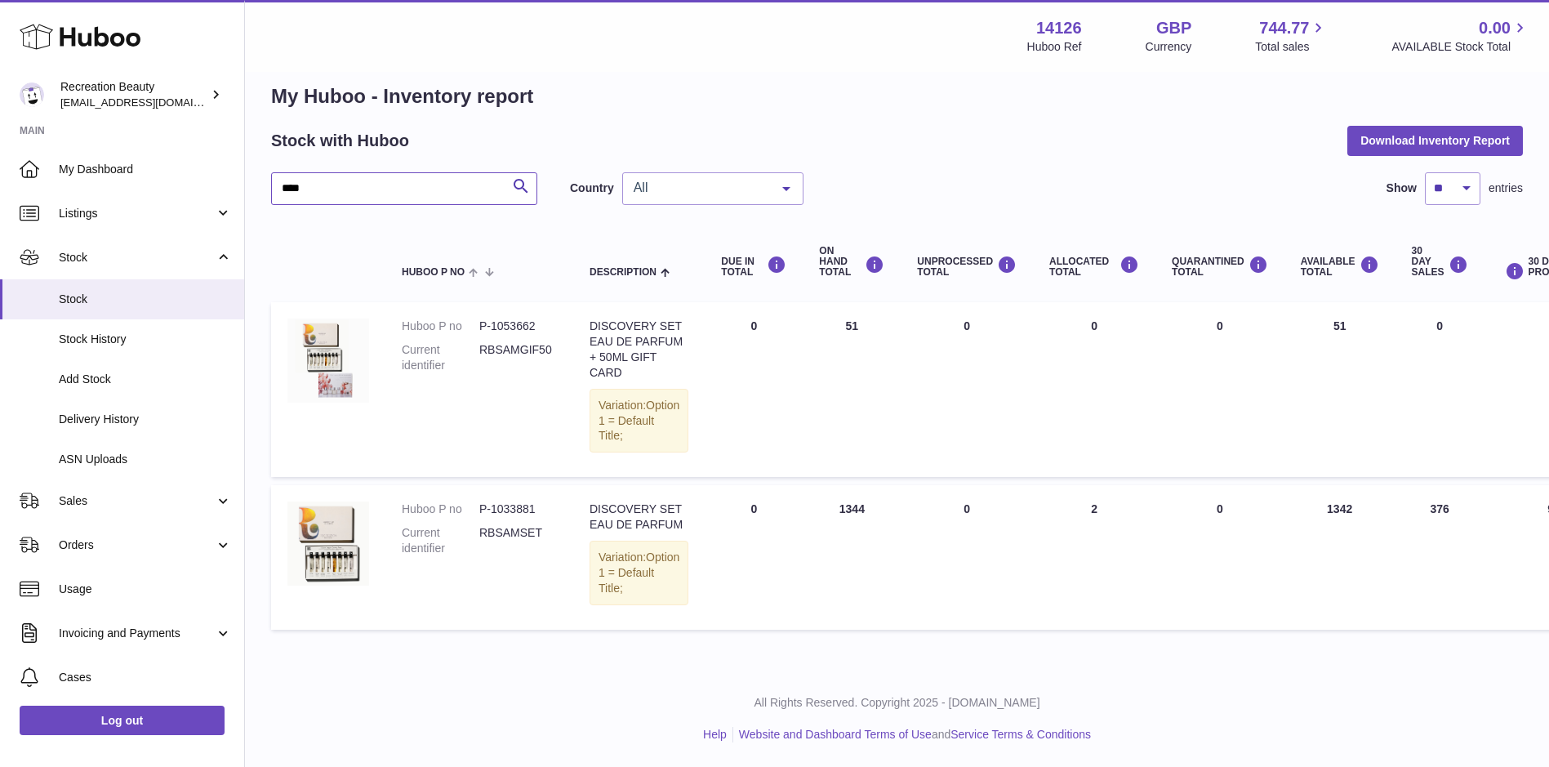
drag, startPoint x: 328, startPoint y: 121, endPoint x: 229, endPoint y: 122, distance: 98.8
click at [229, 122] on div "Huboo Recreation Beauty customercare@recreationbeauty.com Main My Dashboard Lis…" at bounding box center [774, 372] width 1549 height 790
paste input "*****"
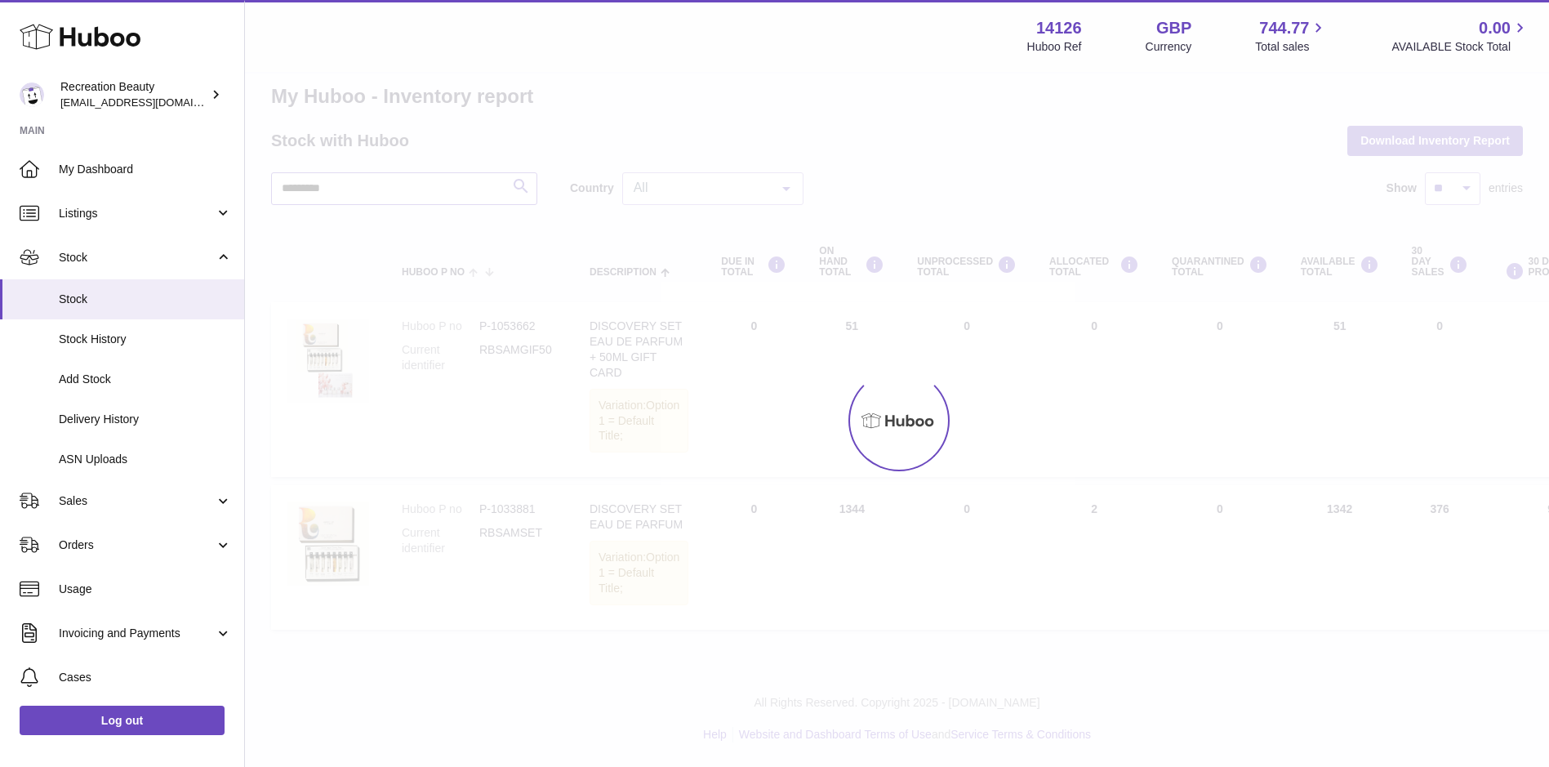
scroll to position [12, 0]
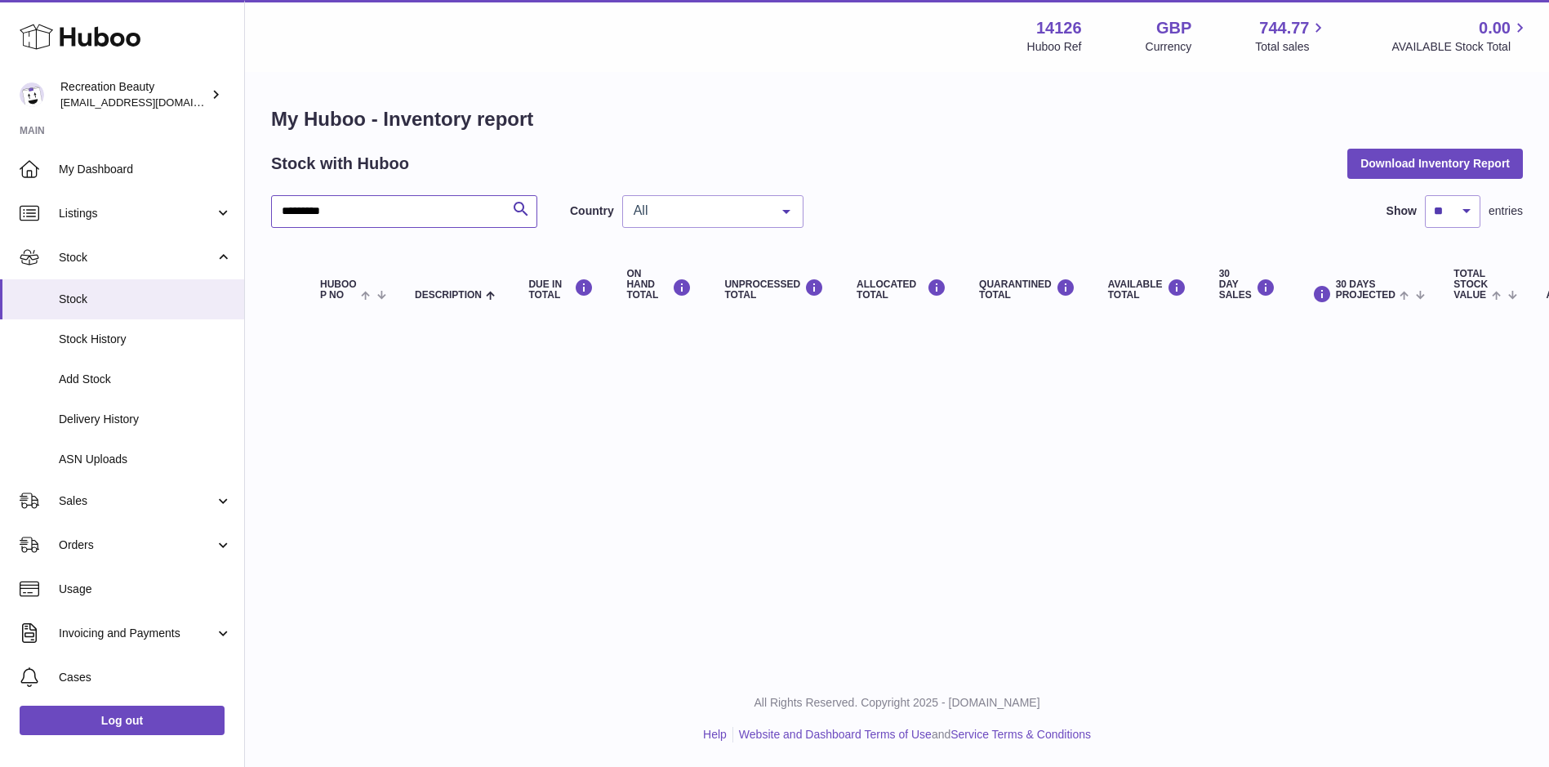
type input "*********"
click at [83, 493] on span "Sales" at bounding box center [137, 501] width 156 height 16
click at [85, 545] on span "Sales" at bounding box center [145, 543] width 173 height 16
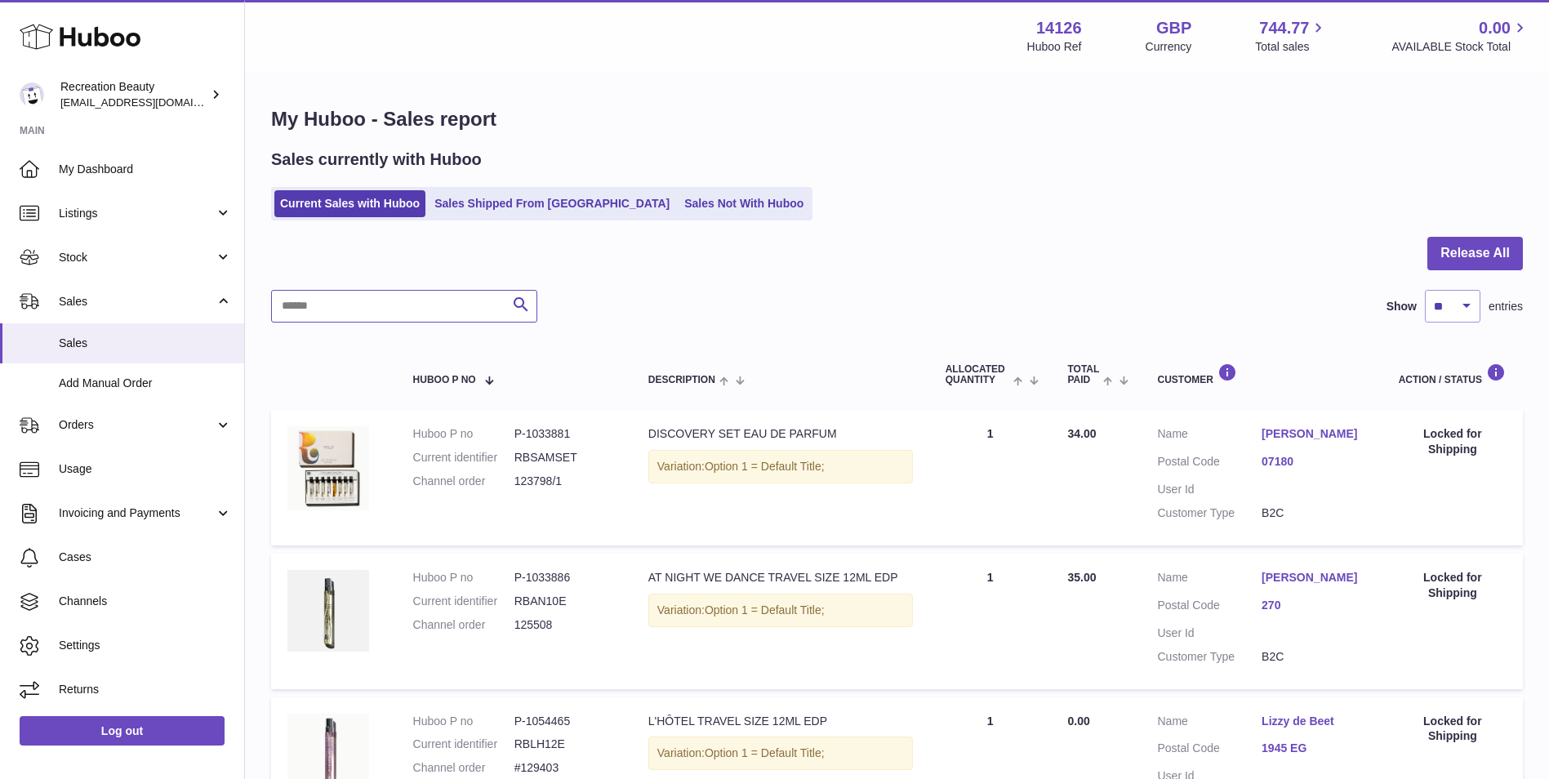
click at [412, 314] on input "text" at bounding box center [404, 306] width 266 height 33
click at [460, 198] on link "Sales Shipped From [GEOGRAPHIC_DATA]" at bounding box center [552, 203] width 247 height 27
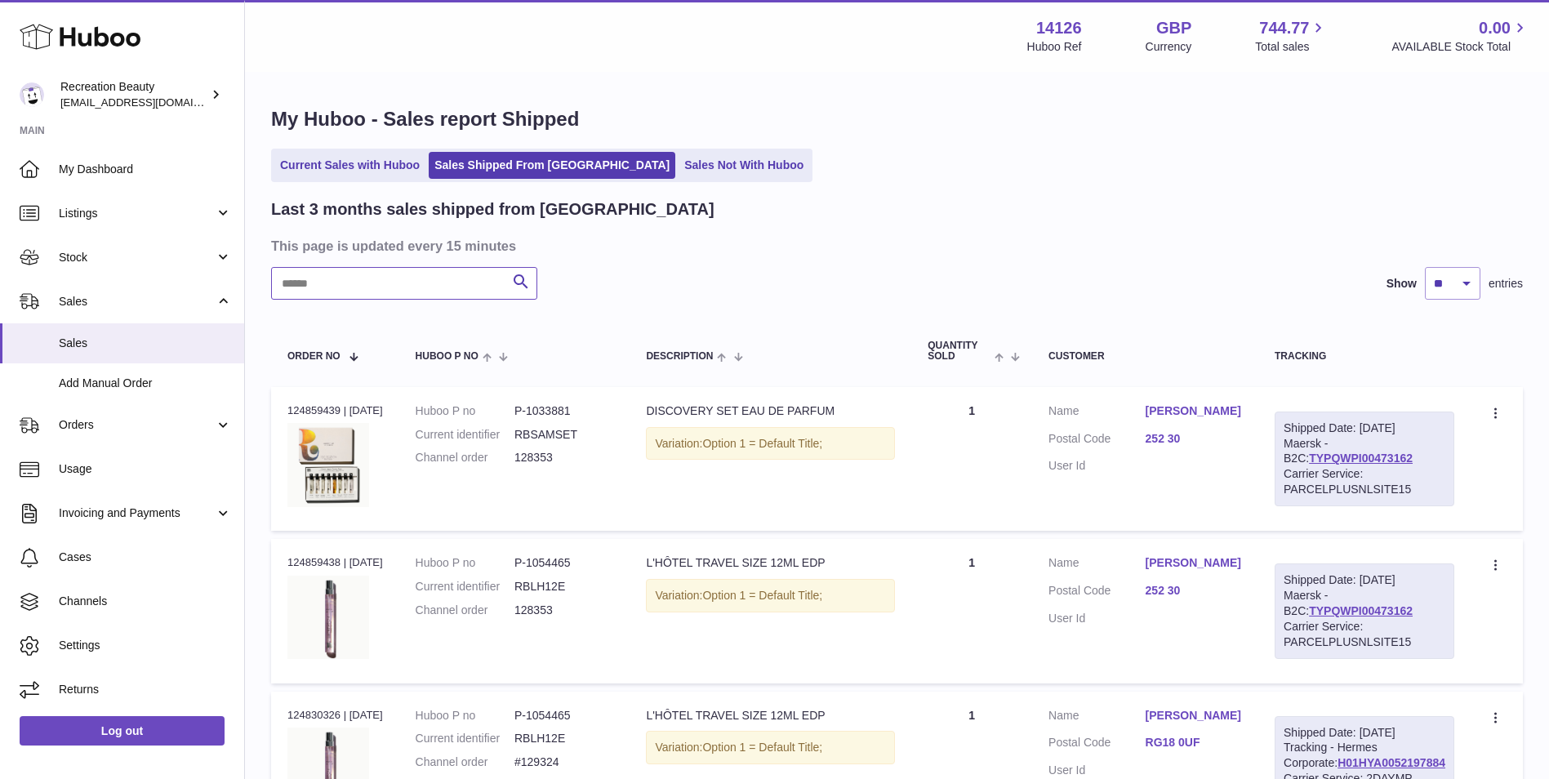
click at [312, 283] on input "text" at bounding box center [404, 283] width 266 height 33
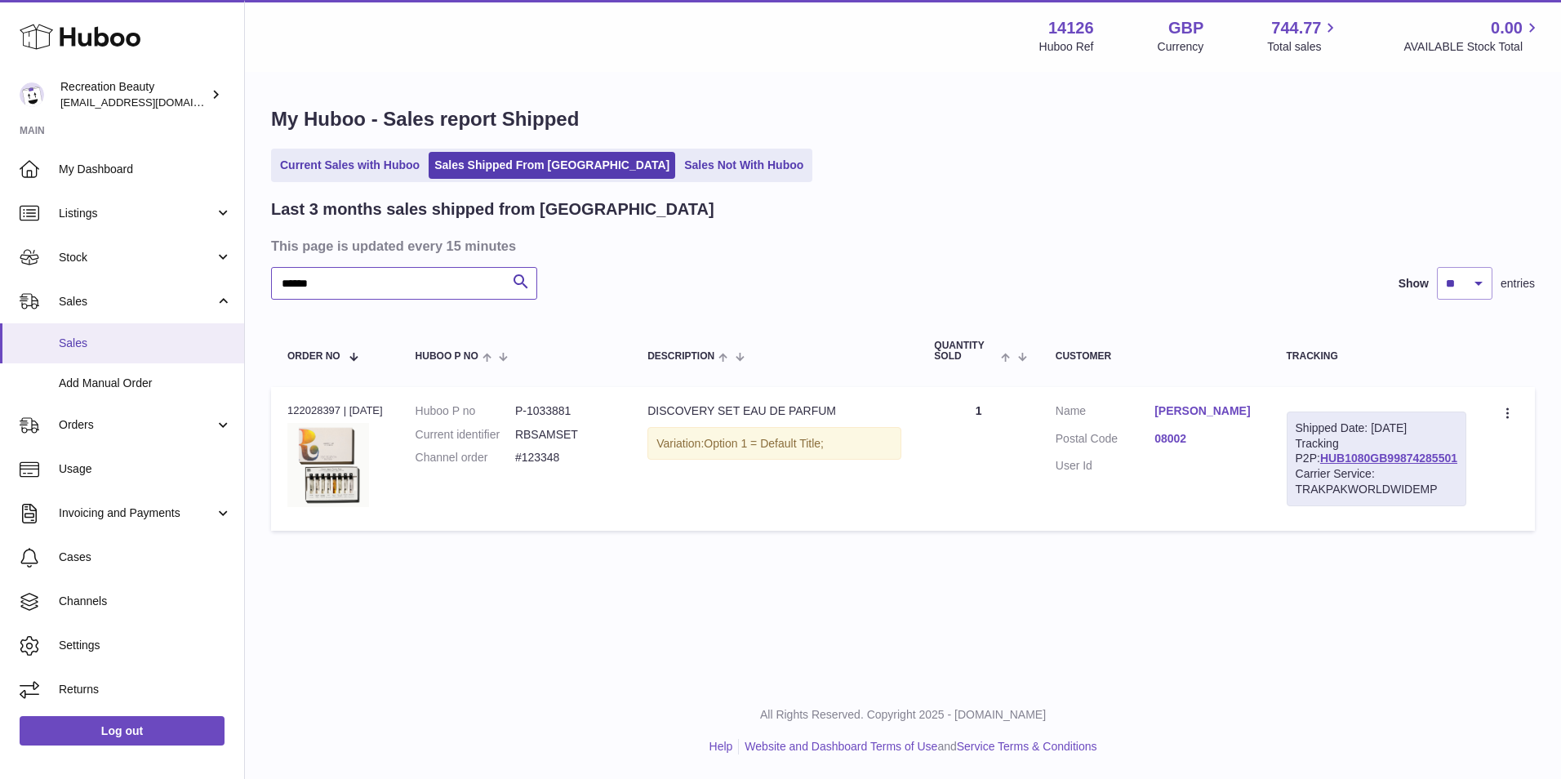
type input "******"
click at [1339, 465] on link "HUB1080GB99874285501" at bounding box center [1388, 458] width 137 height 13
